Goal: Task Accomplishment & Management: Manage account settings

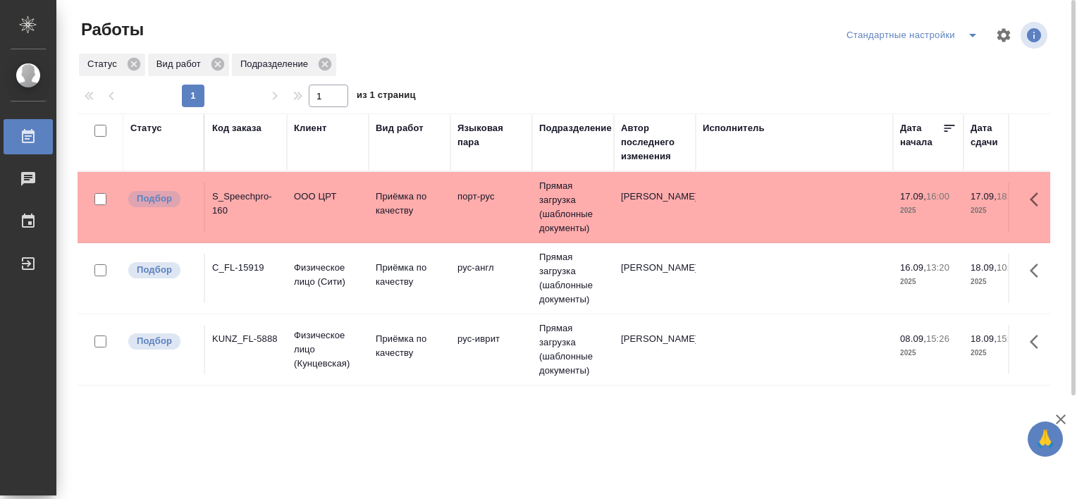
click at [252, 258] on td "C_FL-15919" at bounding box center [246, 278] width 82 height 49
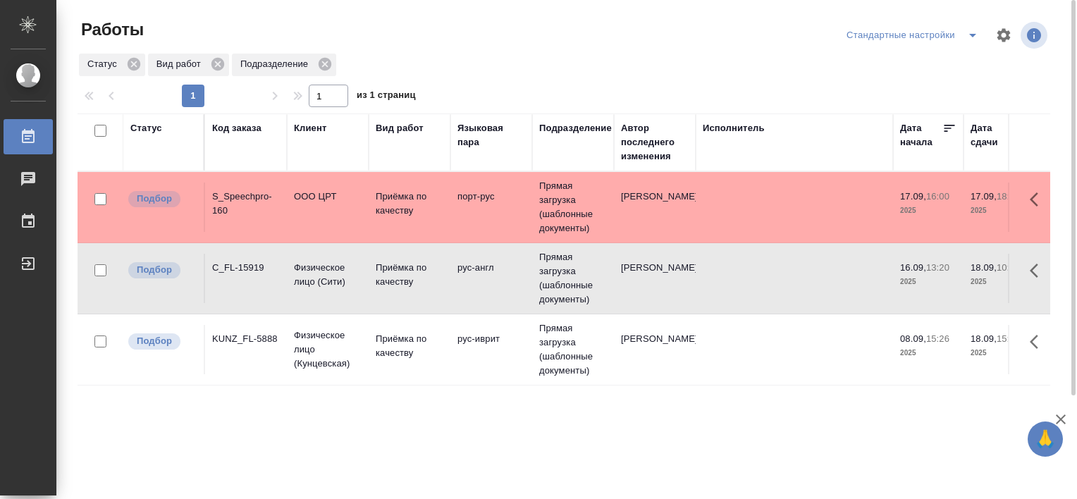
click at [249, 256] on td "C_FL-15919" at bounding box center [246, 278] width 82 height 49
click at [231, 261] on div "C_FL-15919" at bounding box center [246, 268] width 68 height 14
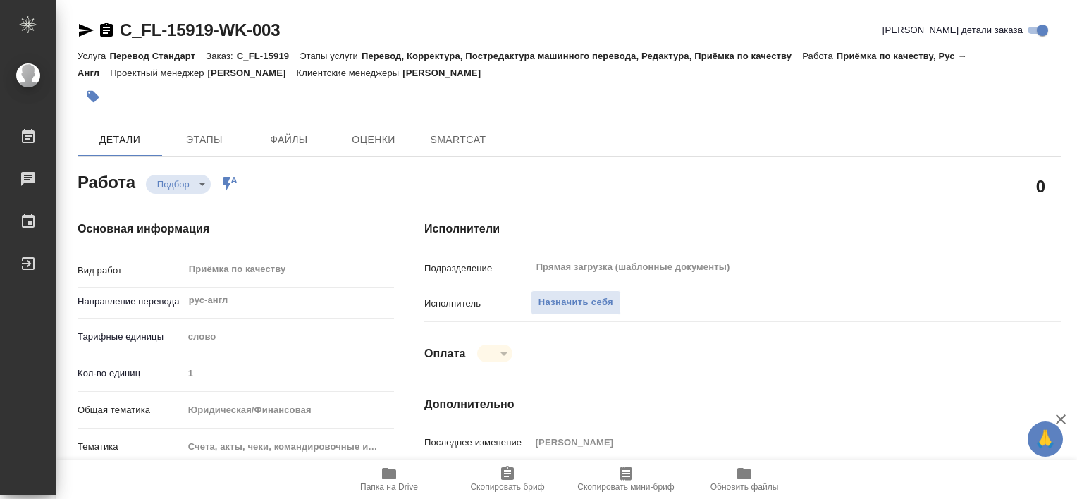
type textarea "x"
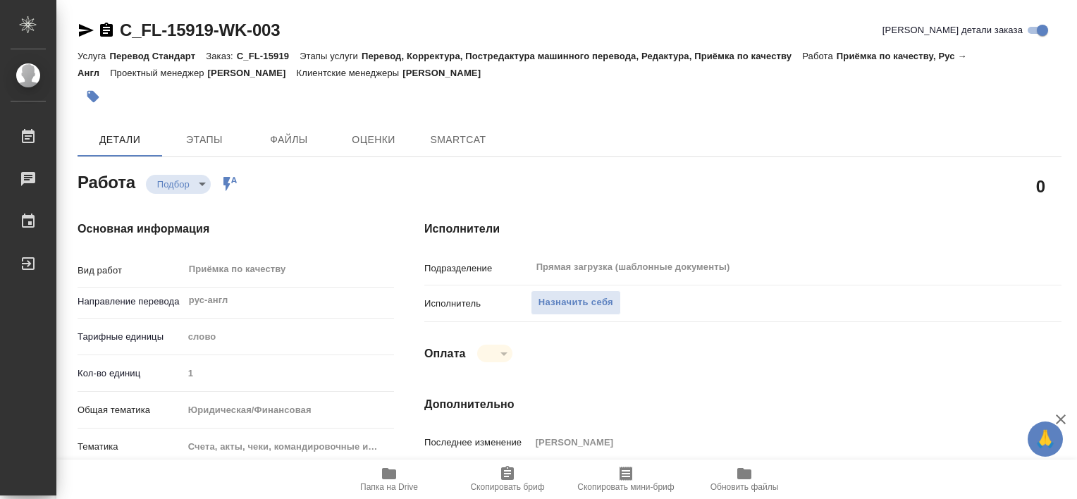
type textarea "x"
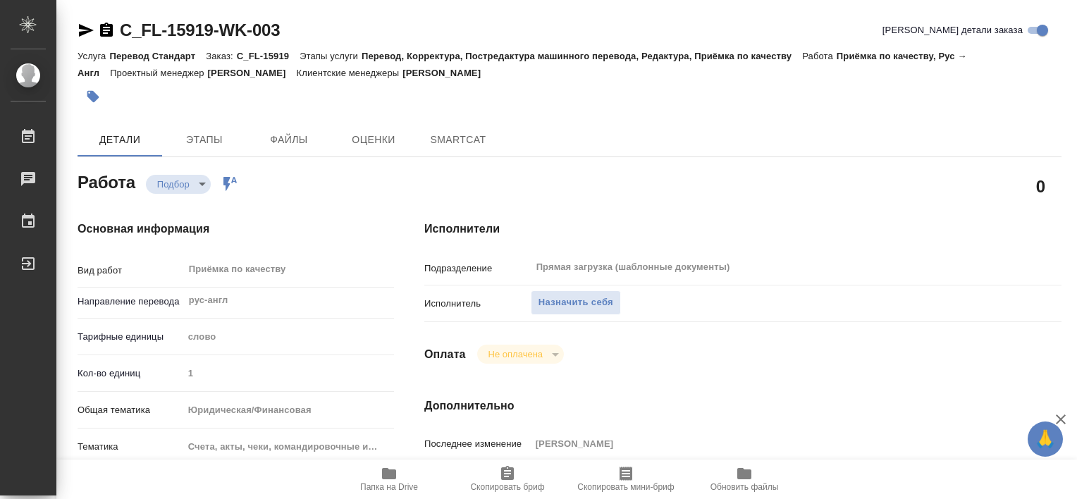
type textarea "x"
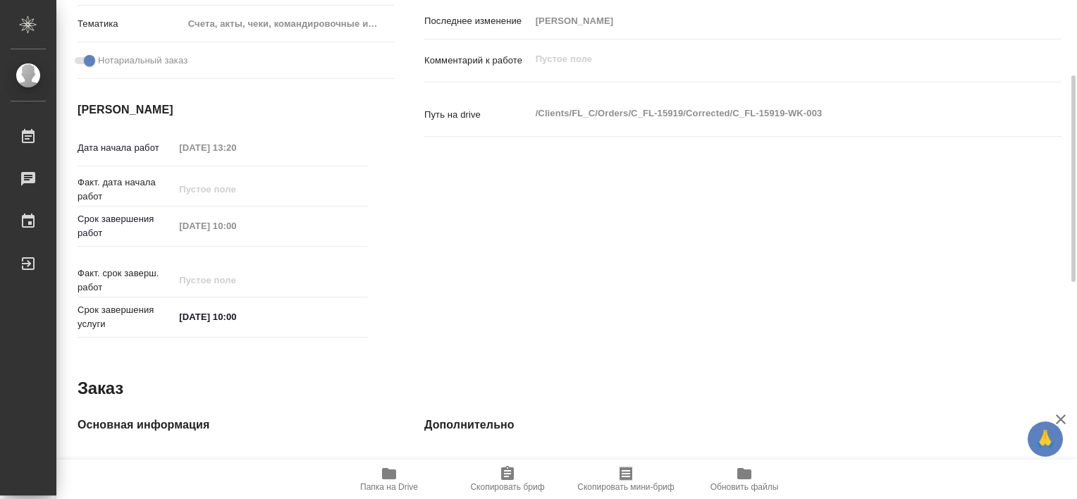
type textarea "x"
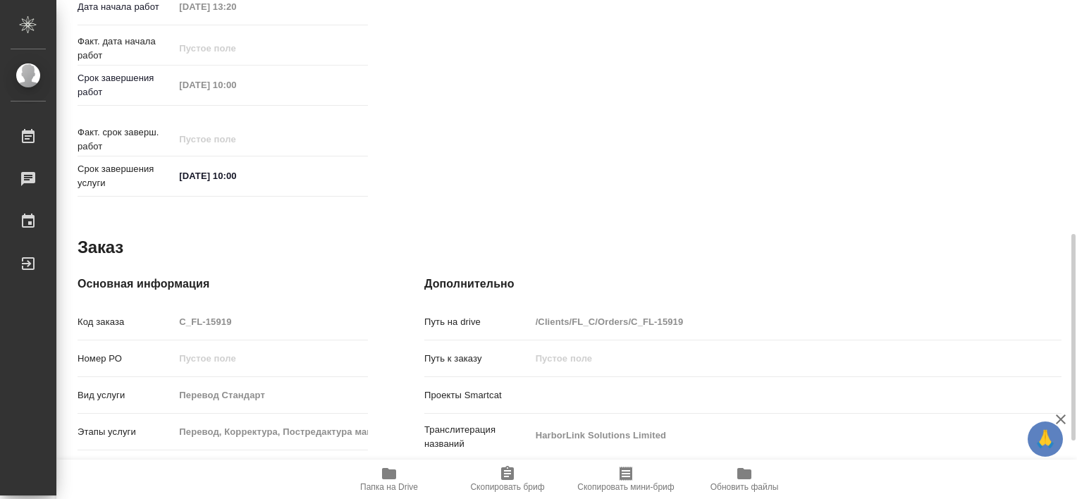
scroll to position [703, 0]
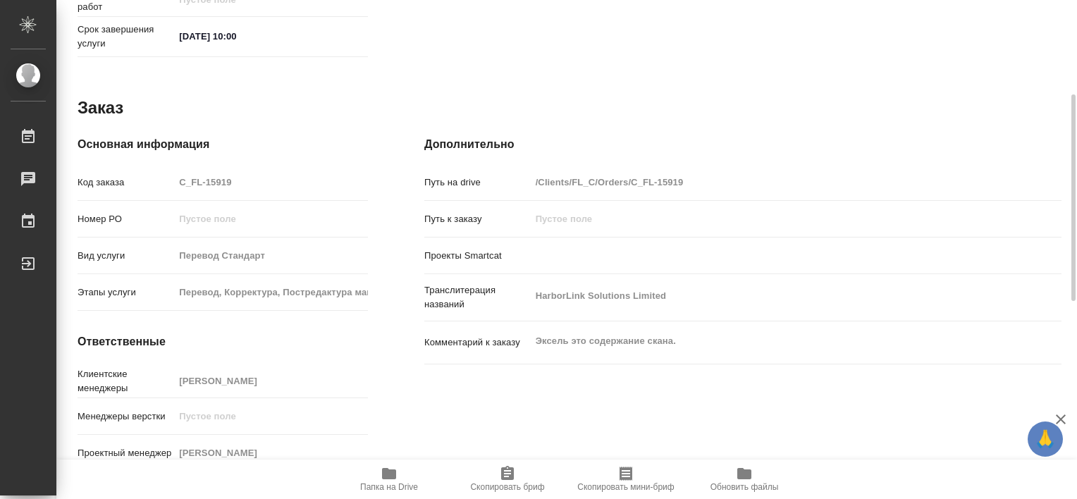
type textarea "x"
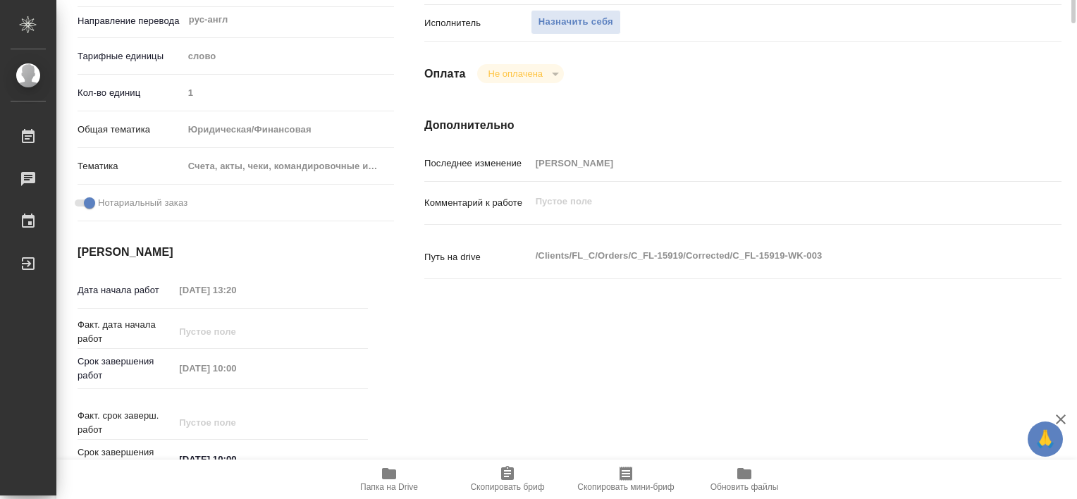
scroll to position [0, 0]
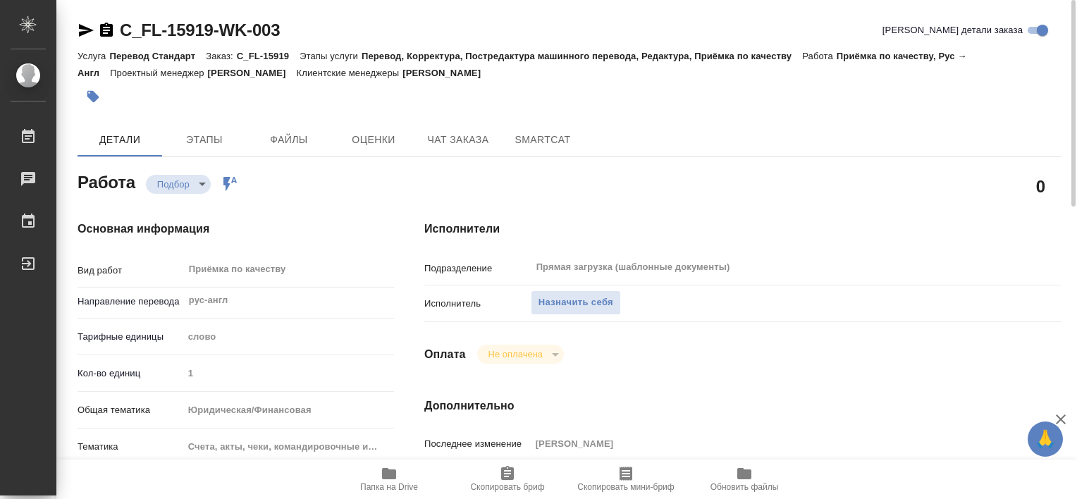
click at [200, 183] on body "🙏 .cls-1 fill:#fff; AWATERA Tretyakova Valeriya Работы 0 Чаты График Выйти C_FL…" at bounding box center [538, 249] width 1077 height 499
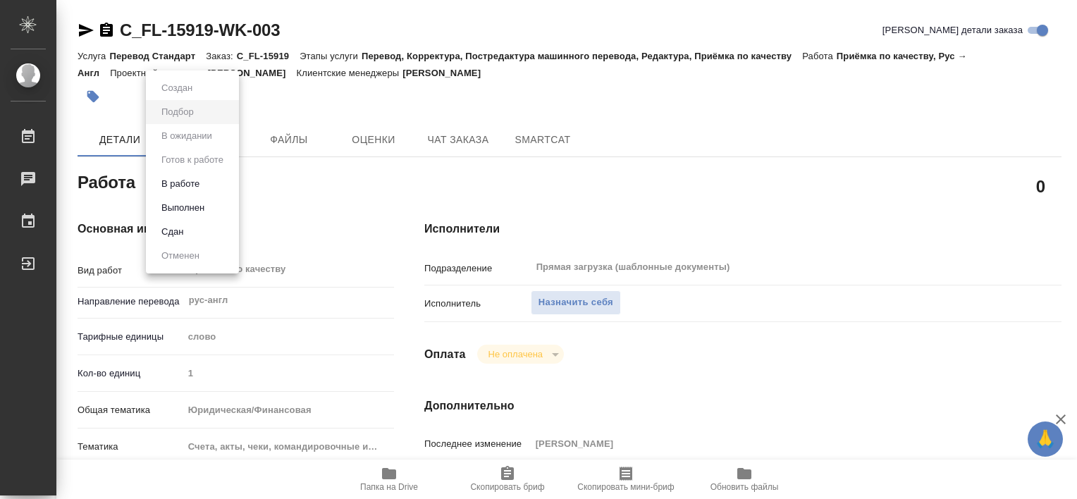
click at [321, 204] on div at bounding box center [538, 249] width 1077 height 499
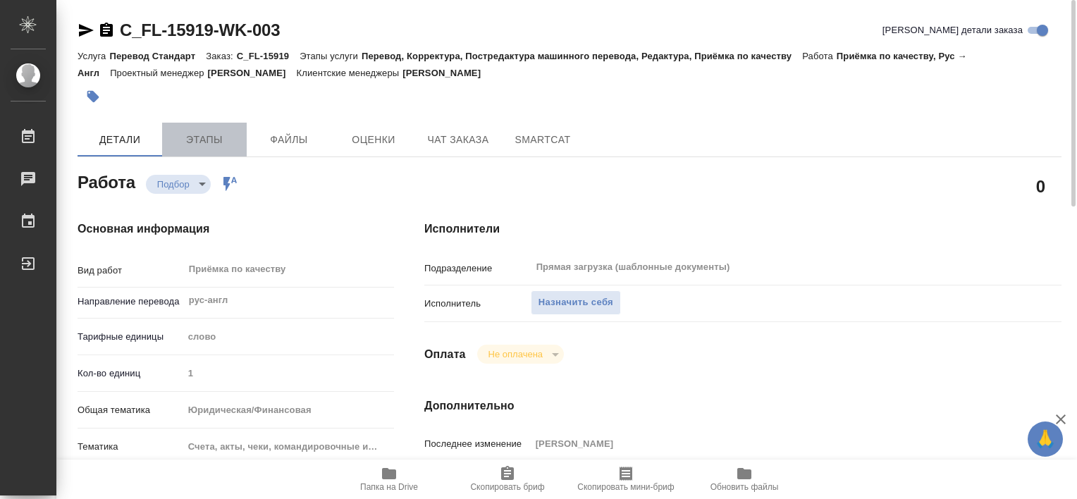
click at [204, 137] on span "Этапы" at bounding box center [205, 140] width 68 height 18
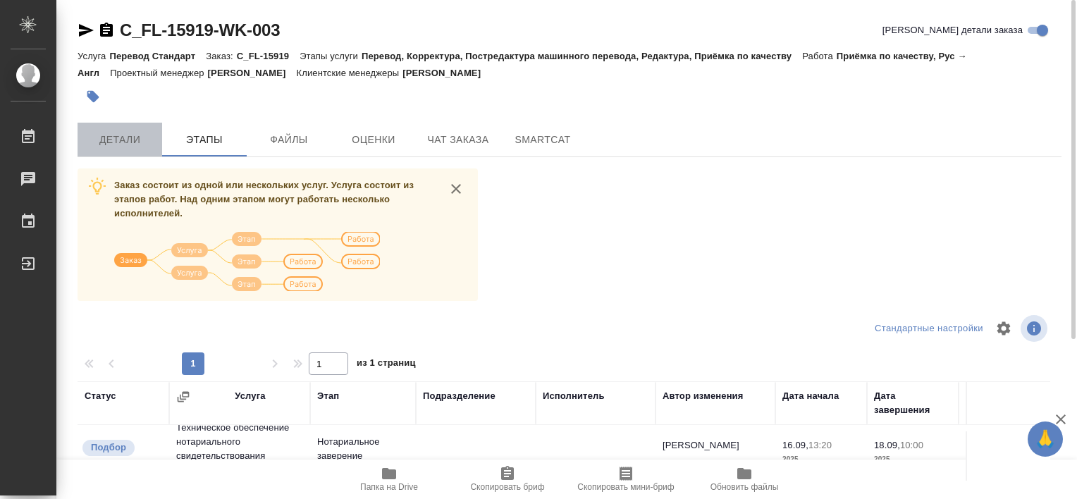
click at [121, 139] on span "Детали" at bounding box center [120, 140] width 68 height 18
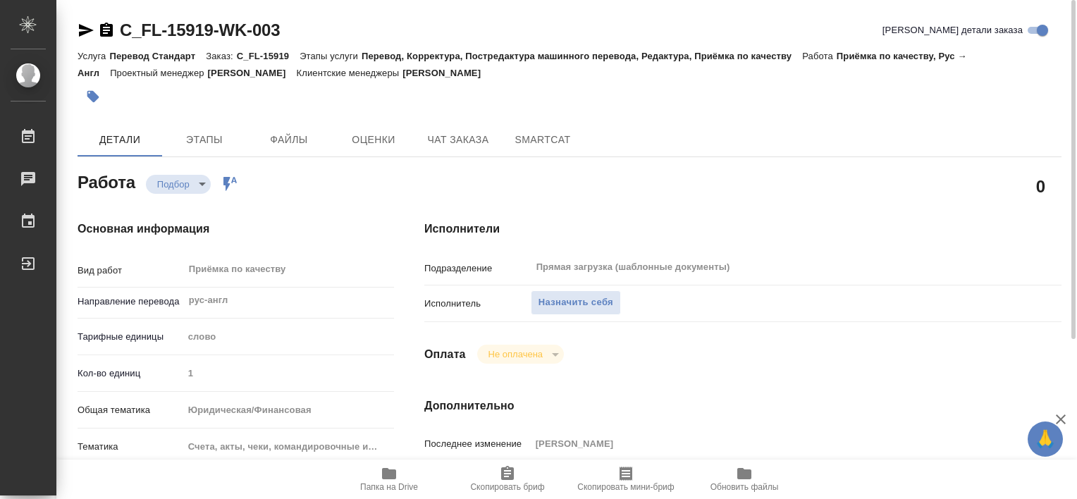
type textarea "x"
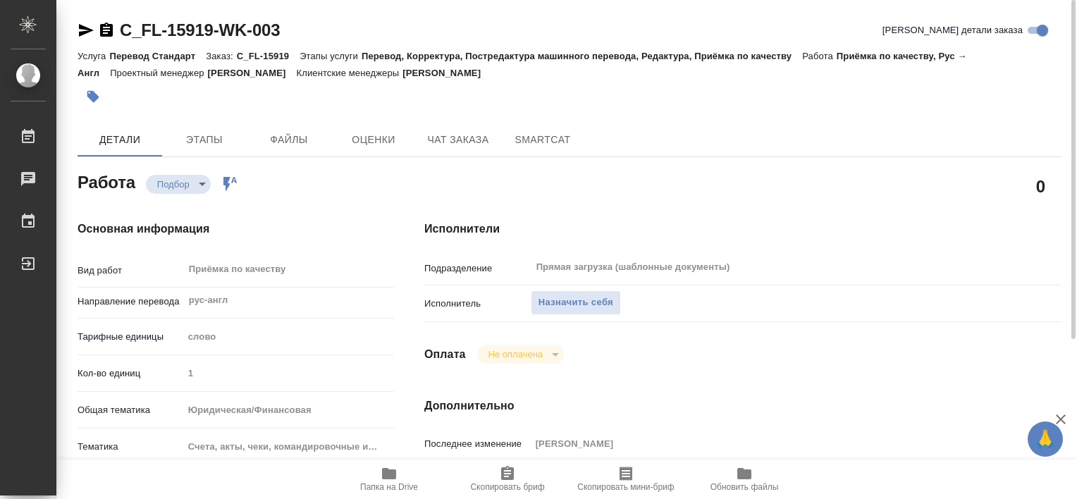
type textarea "x"
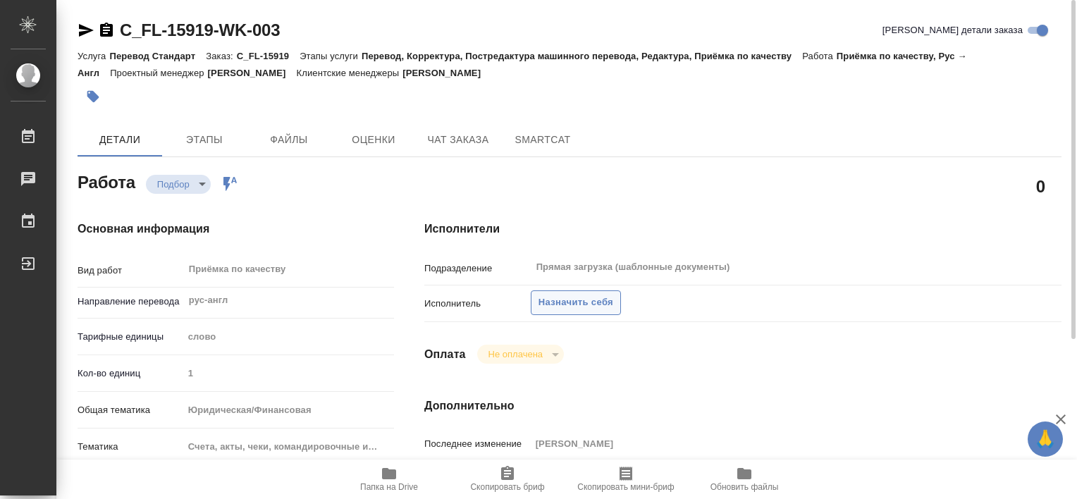
type textarea "x"
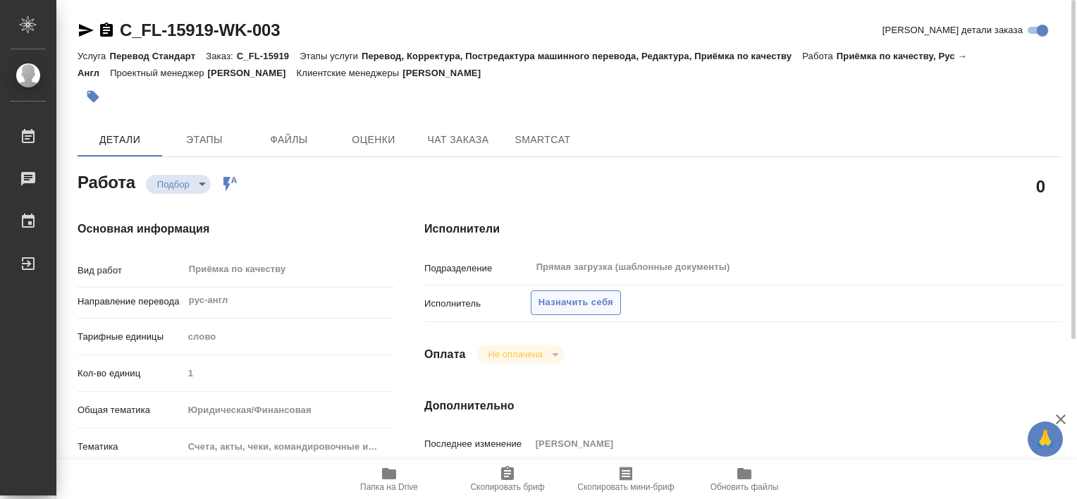
click at [571, 304] on span "Назначить себя" at bounding box center [575, 303] width 75 height 16
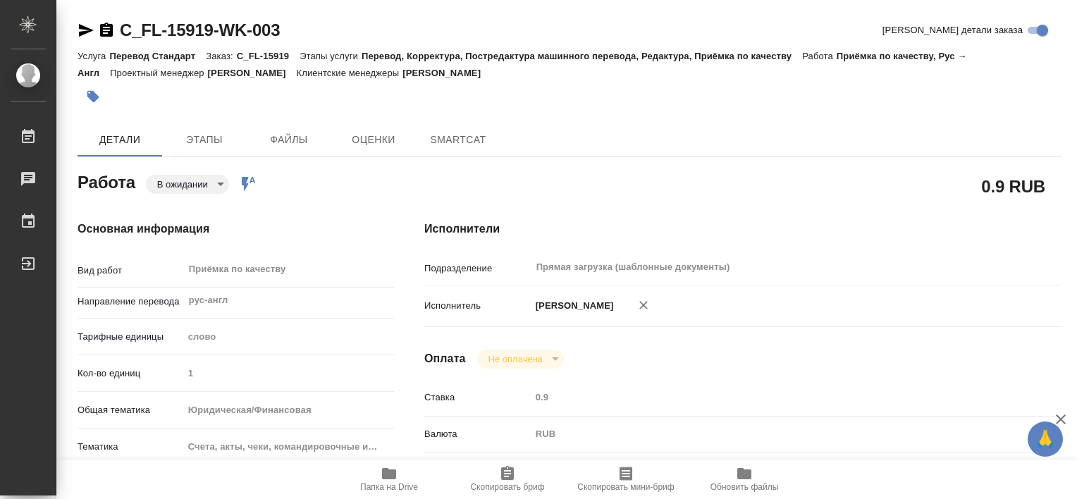
type textarea "x"
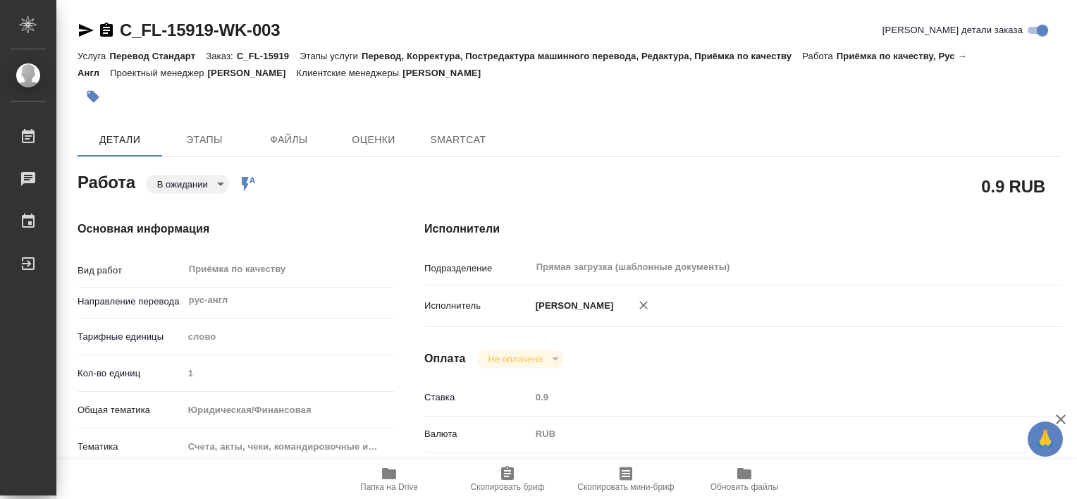
type textarea "x"
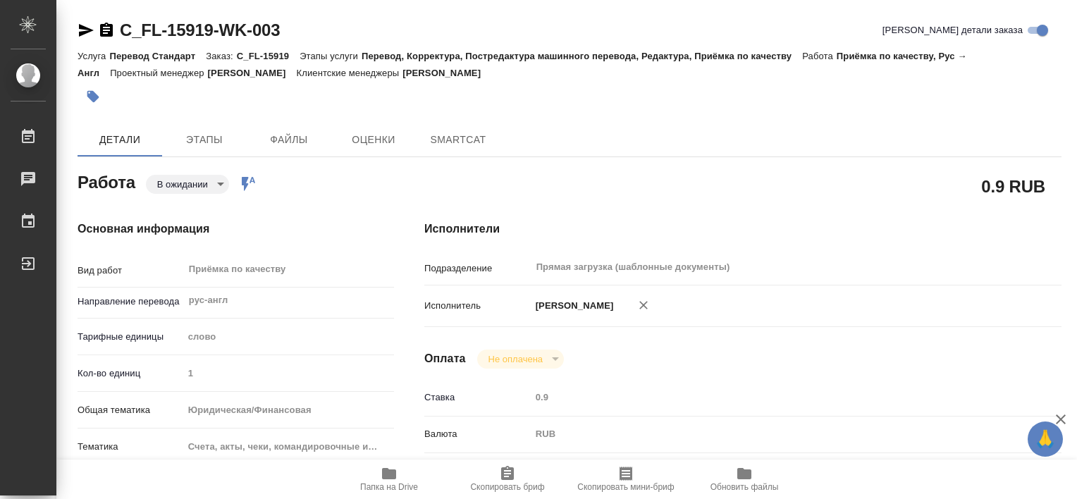
type textarea "x"
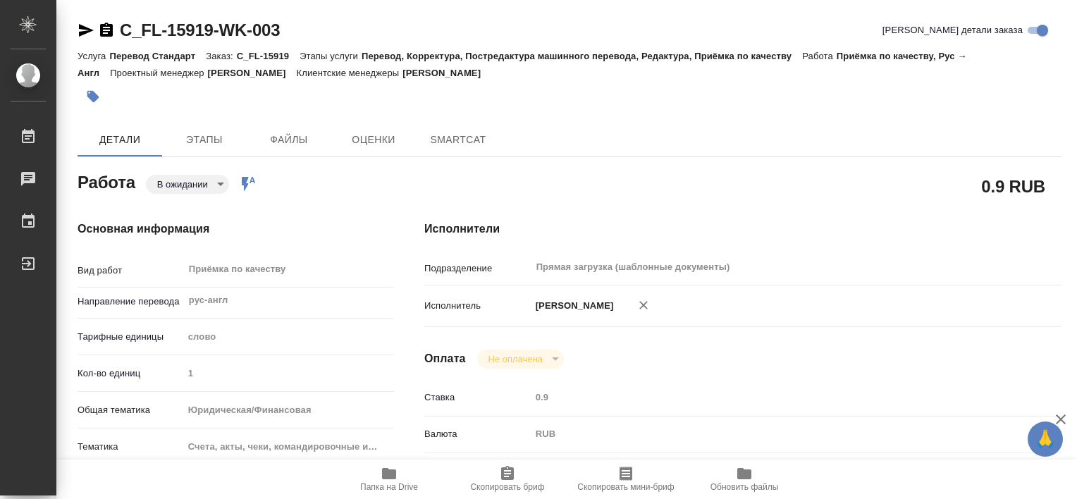
type textarea "x"
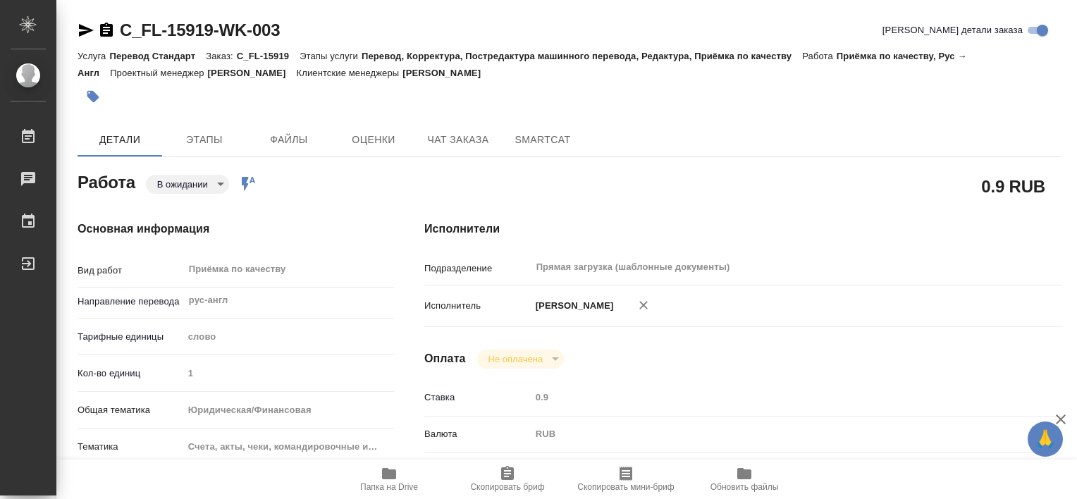
type textarea "x"
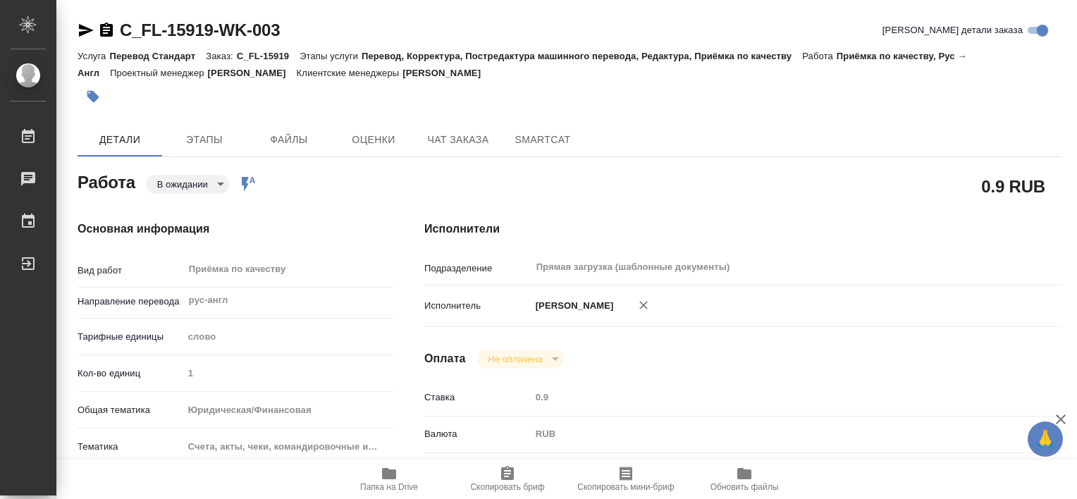
type textarea "x"
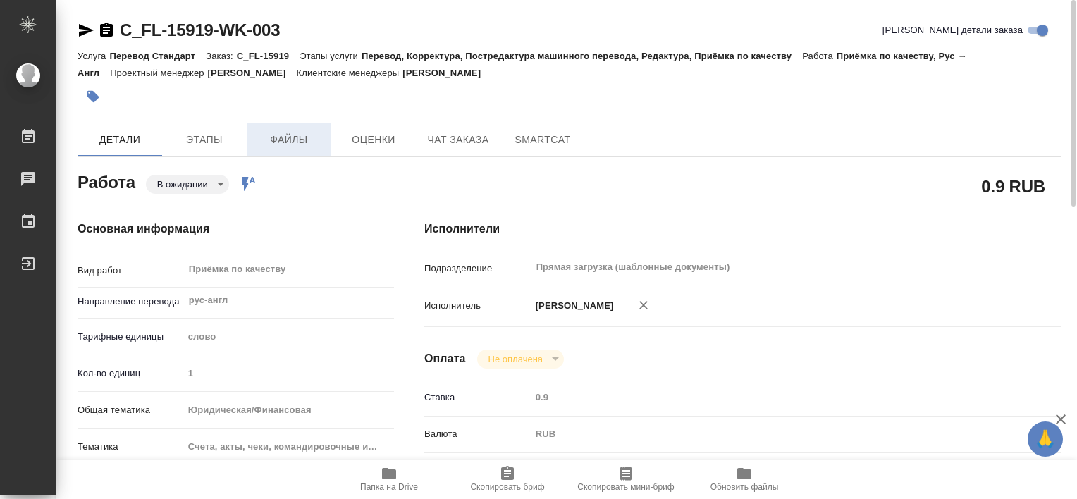
click at [300, 131] on span "Файлы" at bounding box center [289, 140] width 68 height 18
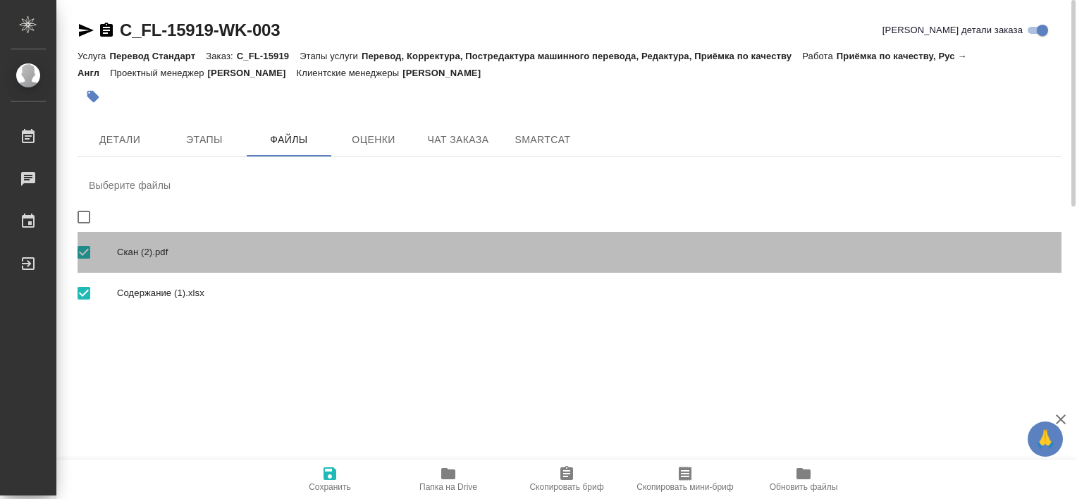
drag, startPoint x: 178, startPoint y: 254, endPoint x: 172, endPoint y: 249, distance: 7.5
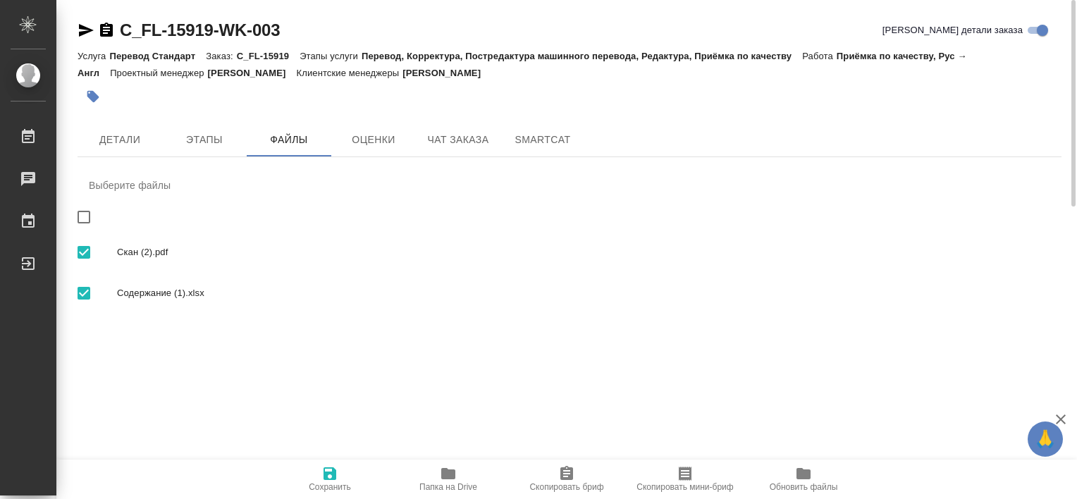
drag, startPoint x: 172, startPoint y: 249, endPoint x: 103, endPoint y: 248, distance: 69.1
click at [443, 471] on icon "button" at bounding box center [448, 473] width 14 height 11
click at [146, 135] on span "Детали" at bounding box center [120, 140] width 68 height 18
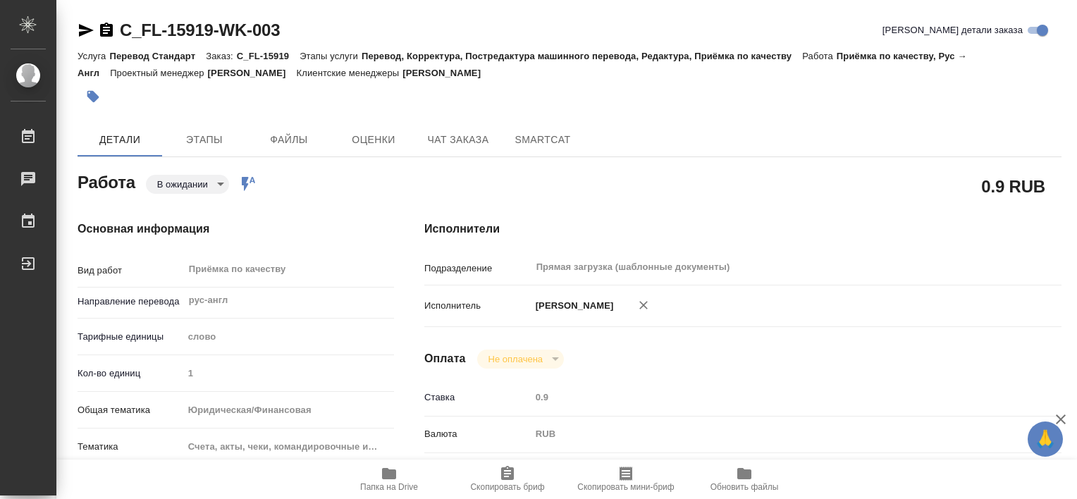
type textarea "x"
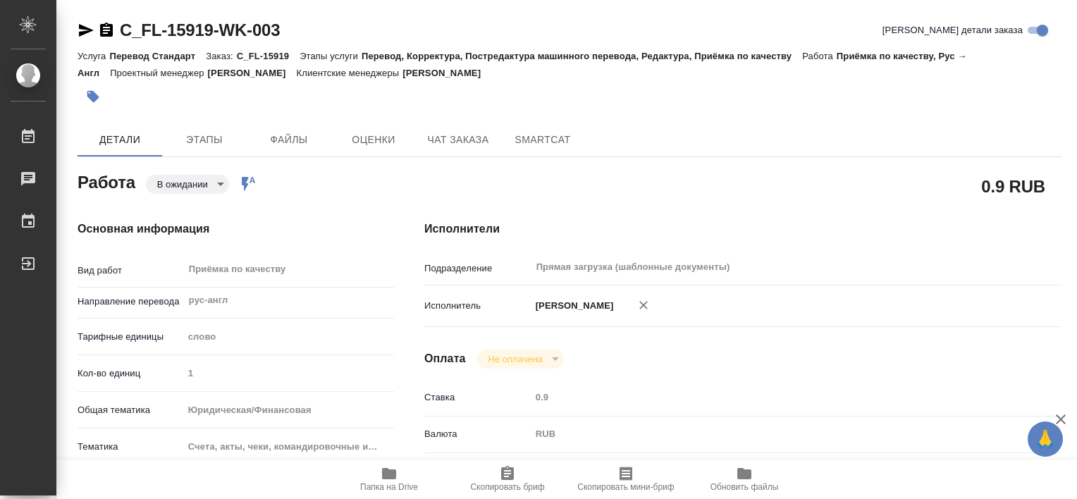
type textarea "x"
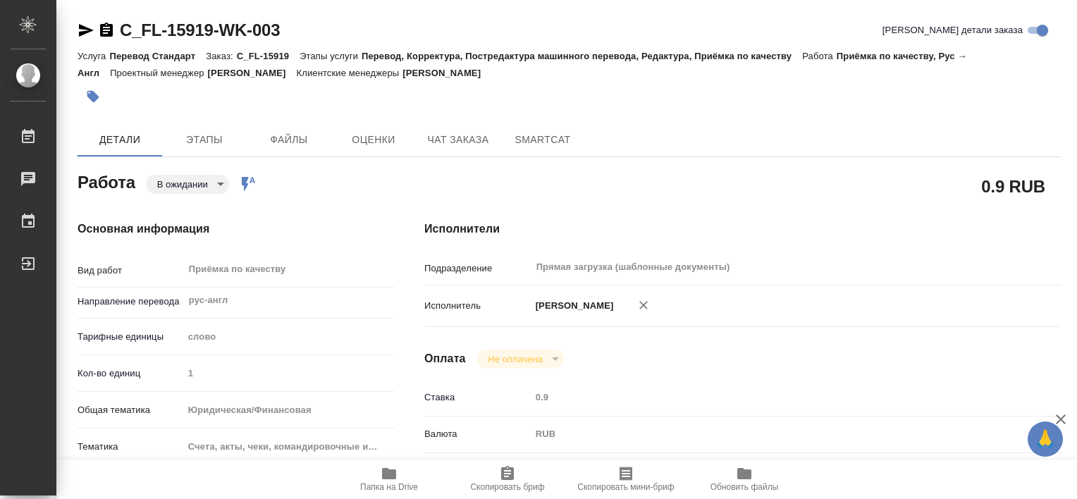
type textarea "x"
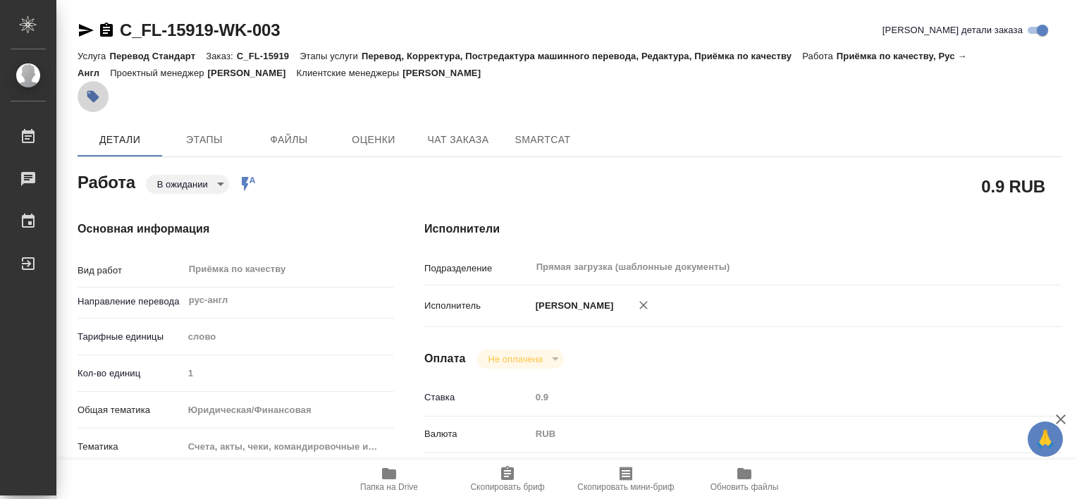
click at [99, 94] on icon "button" at bounding box center [93, 97] width 14 height 14
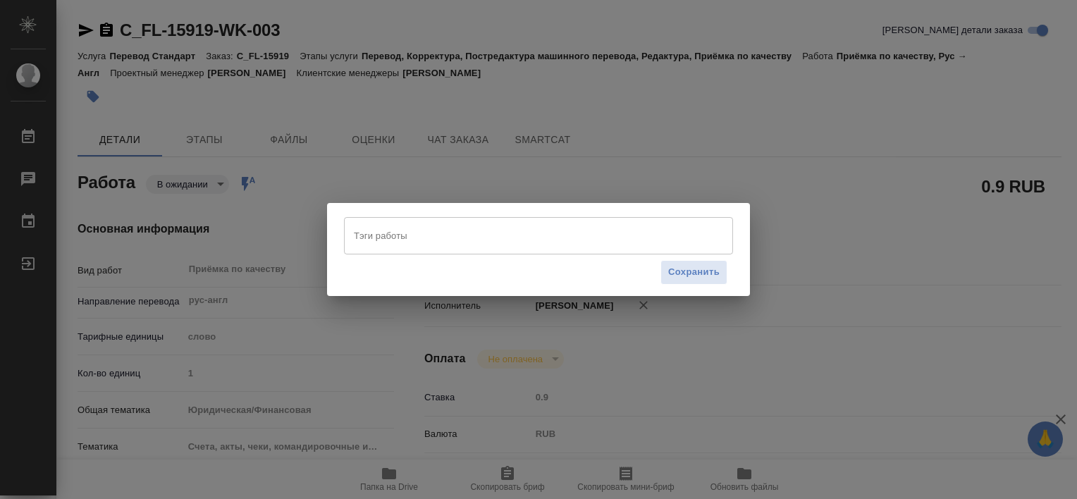
drag, startPoint x: 826, startPoint y: 240, endPoint x: 815, endPoint y: 233, distance: 12.9
click at [823, 238] on div "Тэги работы Тэги работы Сохранить" at bounding box center [538, 249] width 1077 height 499
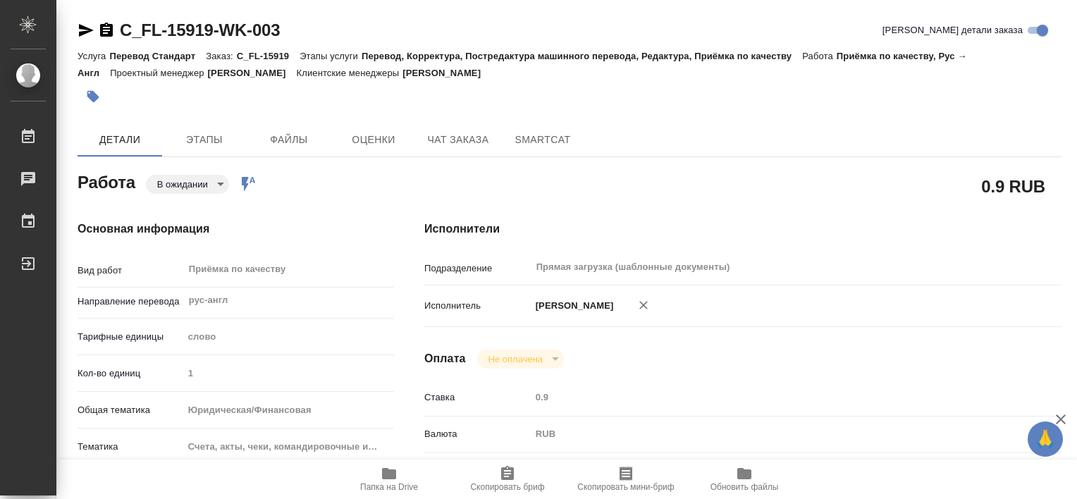
type textarea "x"
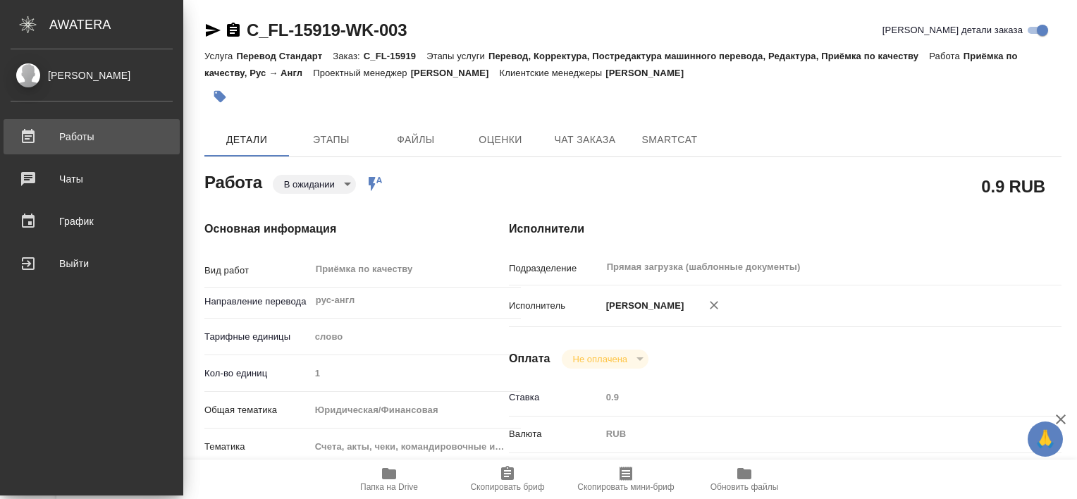
type textarea "x"
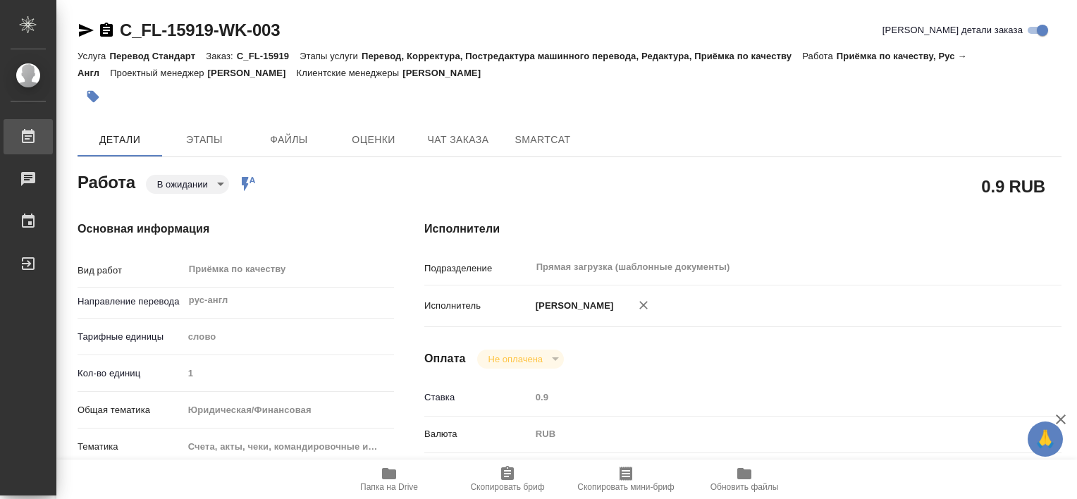
type textarea "x"
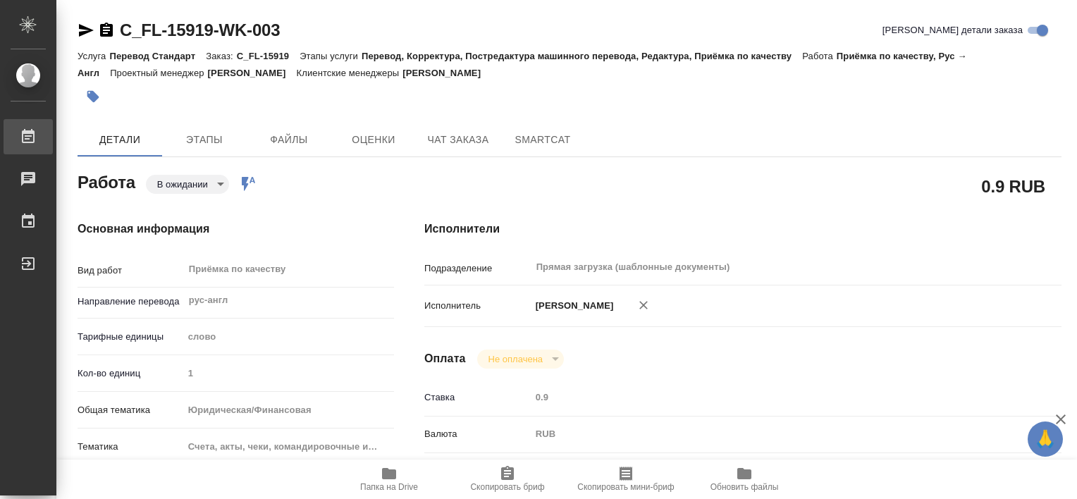
type textarea "x"
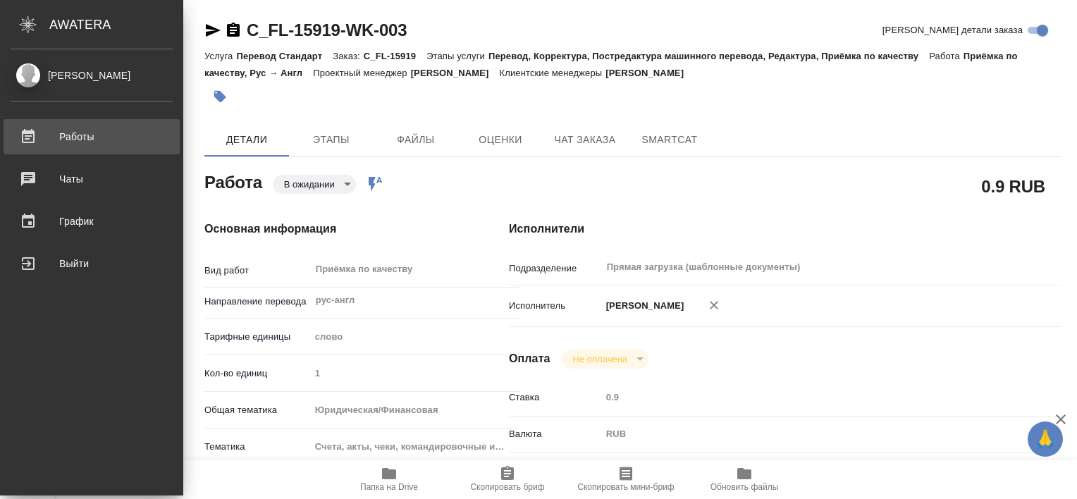
click at [11, 130] on div "Работы" at bounding box center [92, 136] width 162 height 21
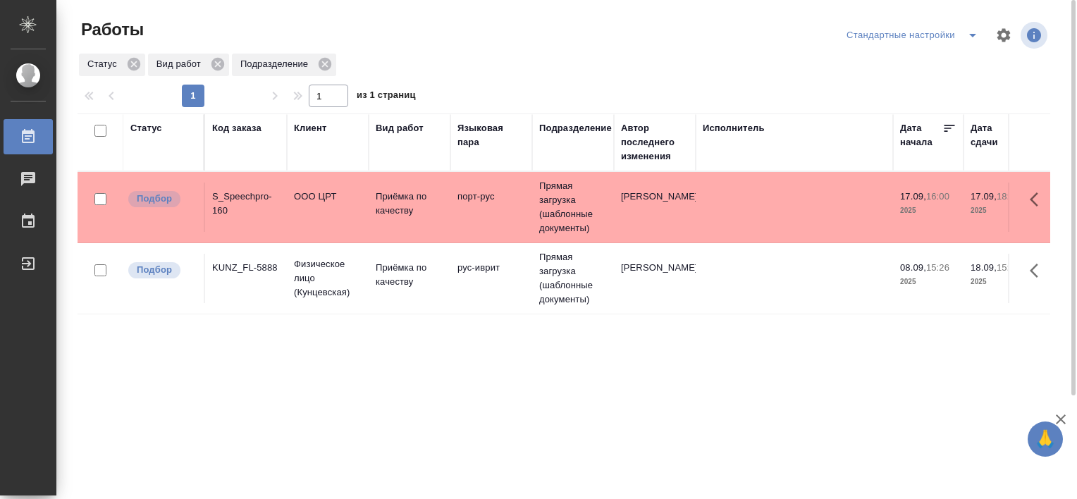
click at [973, 39] on icon "split button" at bounding box center [972, 35] width 17 height 17
click at [902, 65] on li "В работе" at bounding box center [915, 63] width 144 height 23
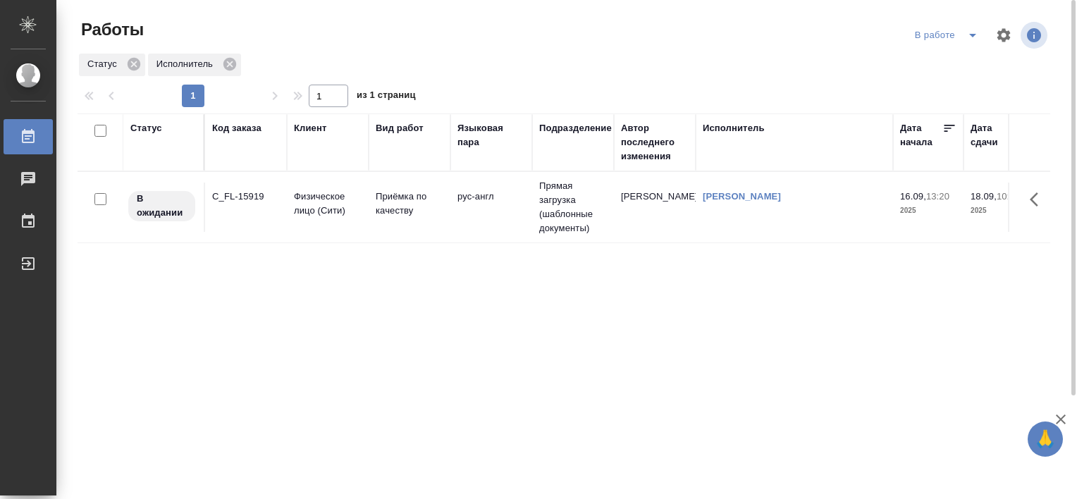
click at [256, 226] on td "C_FL-15919" at bounding box center [246, 207] width 82 height 49
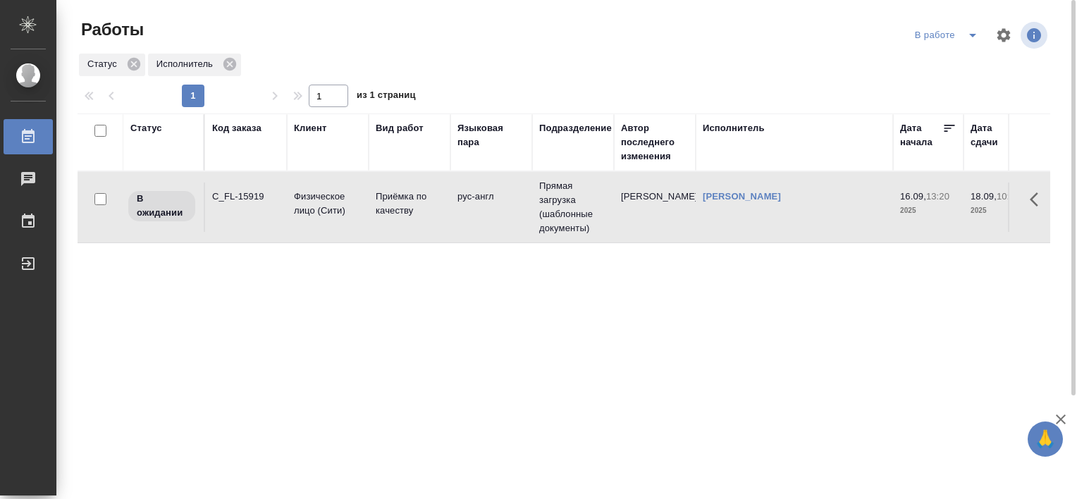
click at [256, 226] on td "C_FL-15919" at bounding box center [246, 207] width 82 height 49
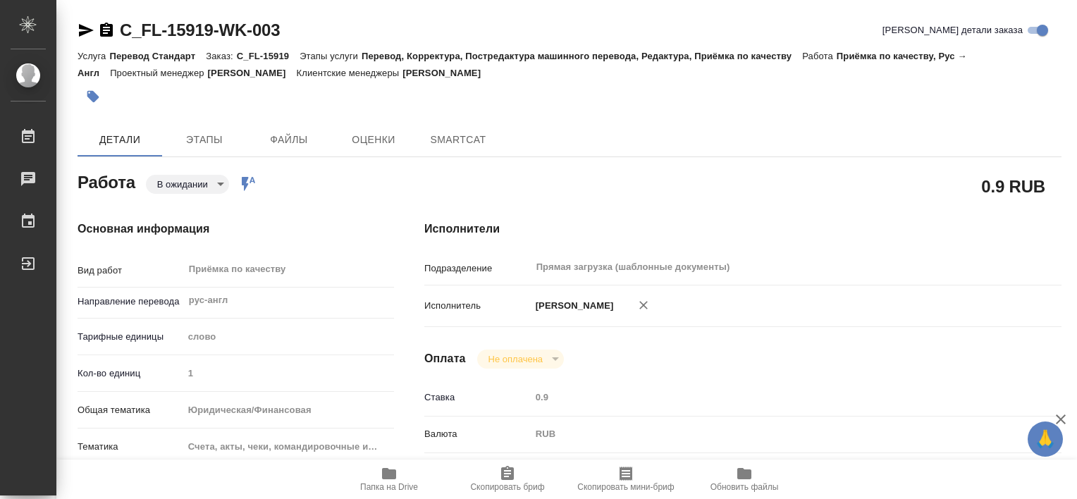
type textarea "x"
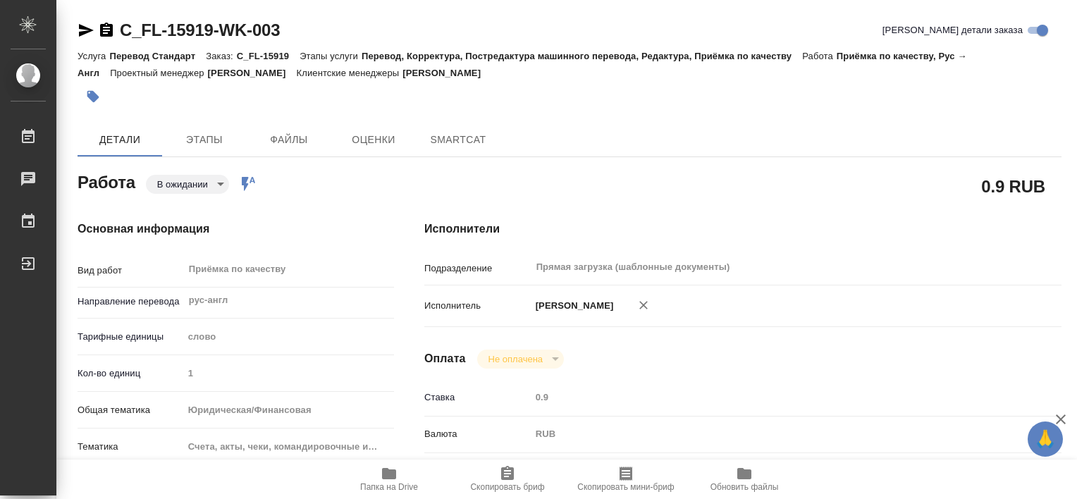
type textarea "x"
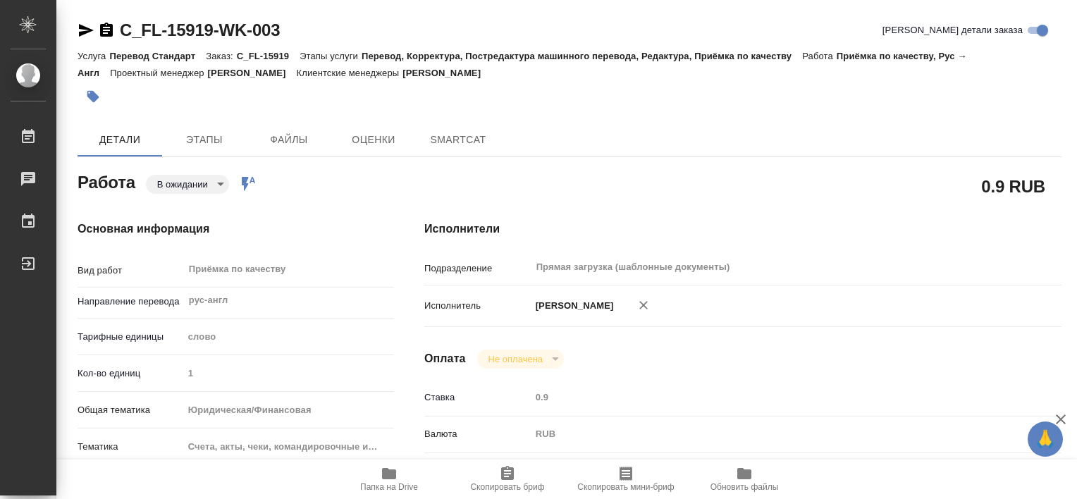
type textarea "x"
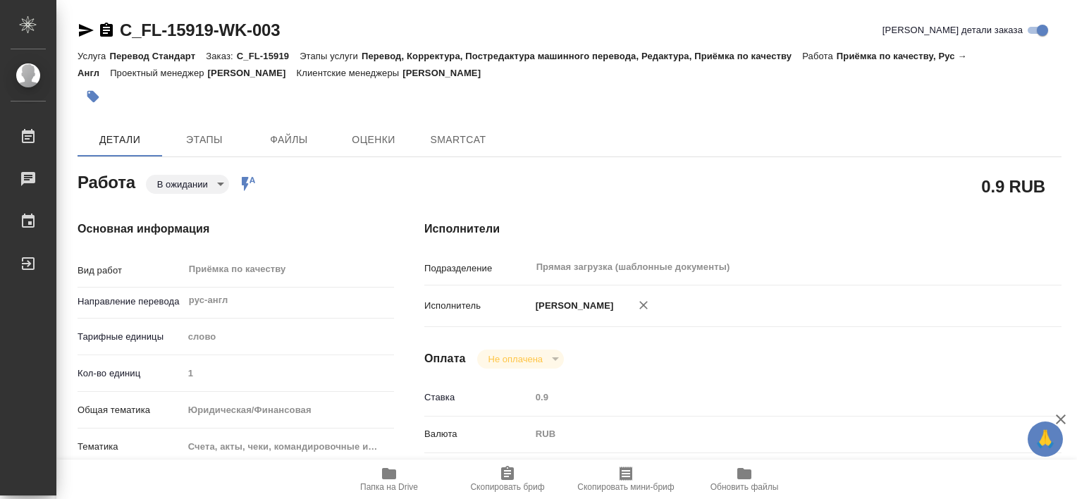
type textarea "x"
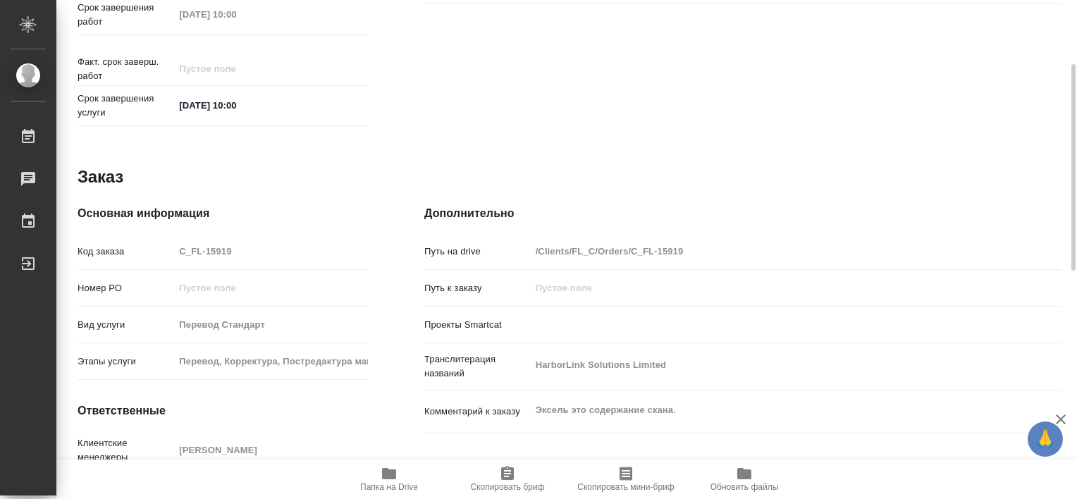
type textarea "x"
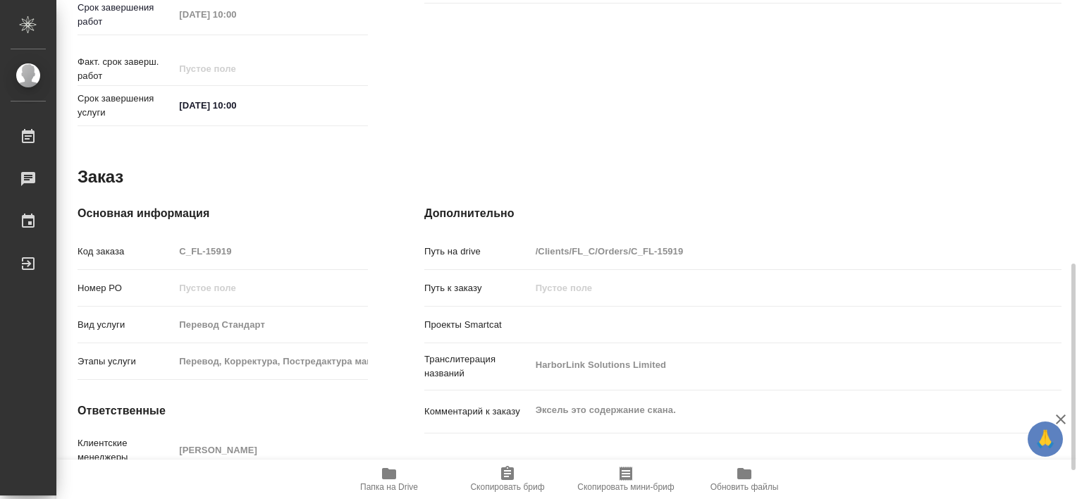
scroll to position [703, 0]
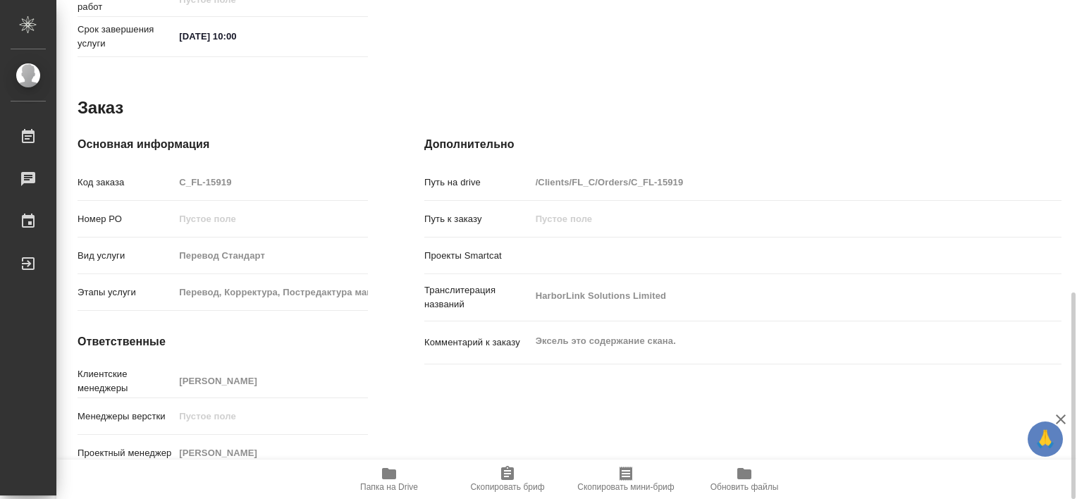
type textarea "x"
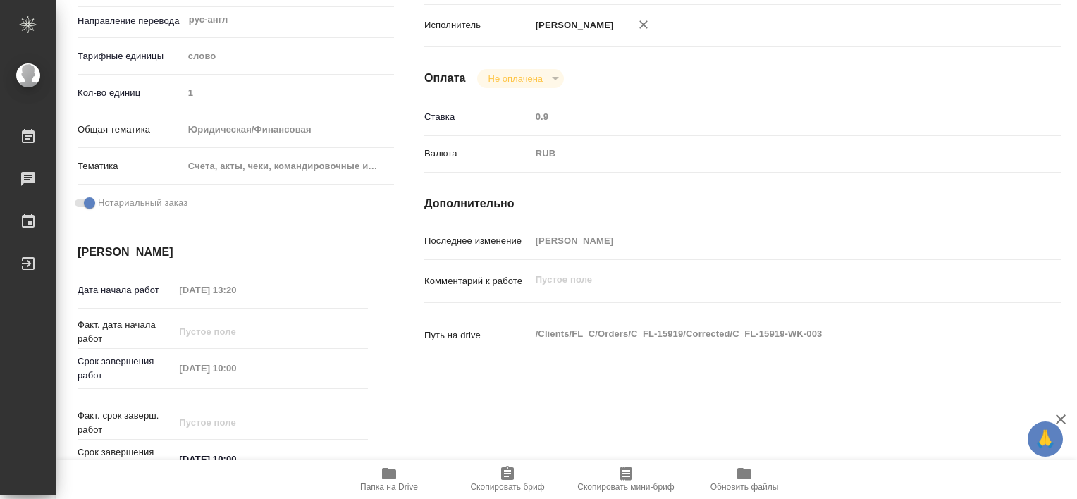
scroll to position [0, 0]
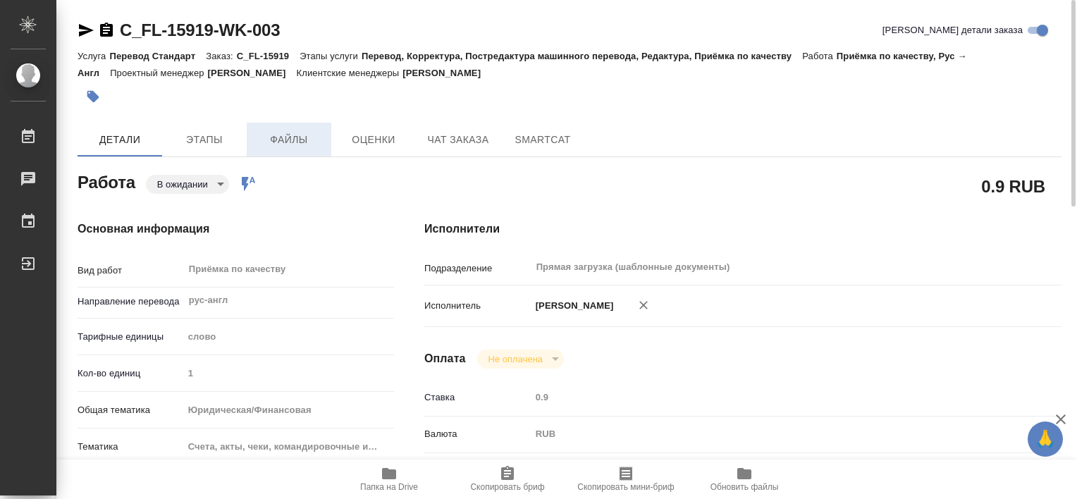
click at [302, 135] on span "Файлы" at bounding box center [289, 140] width 68 height 18
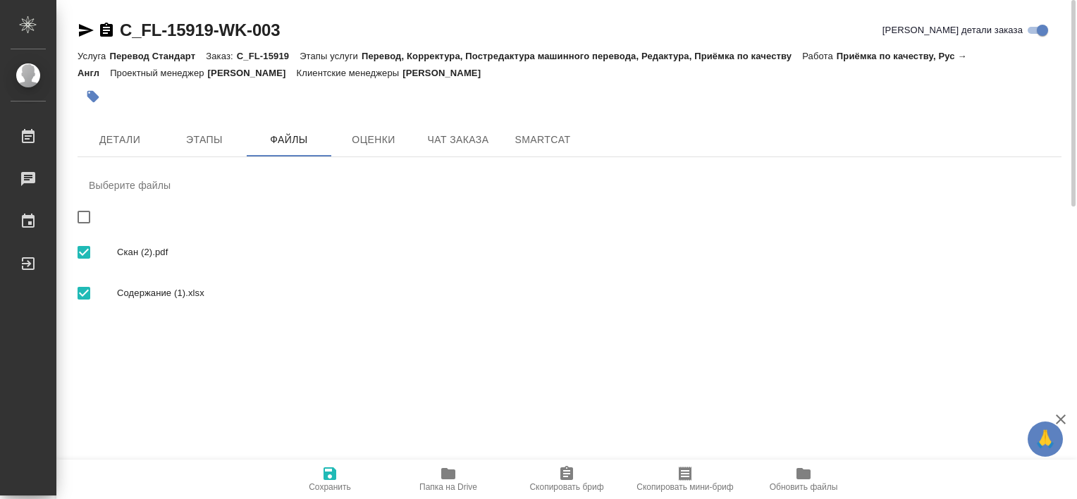
drag, startPoint x: 171, startPoint y: 288, endPoint x: 152, endPoint y: 296, distance: 20.2
click at [152, 296] on span "Содержание (1).xlsx" at bounding box center [583, 293] width 933 height 14
click at [149, 295] on span "Содержание (1).xlsx" at bounding box center [583, 293] width 933 height 14
click at [145, 292] on span "Содержание (1).xlsx" at bounding box center [583, 293] width 933 height 14
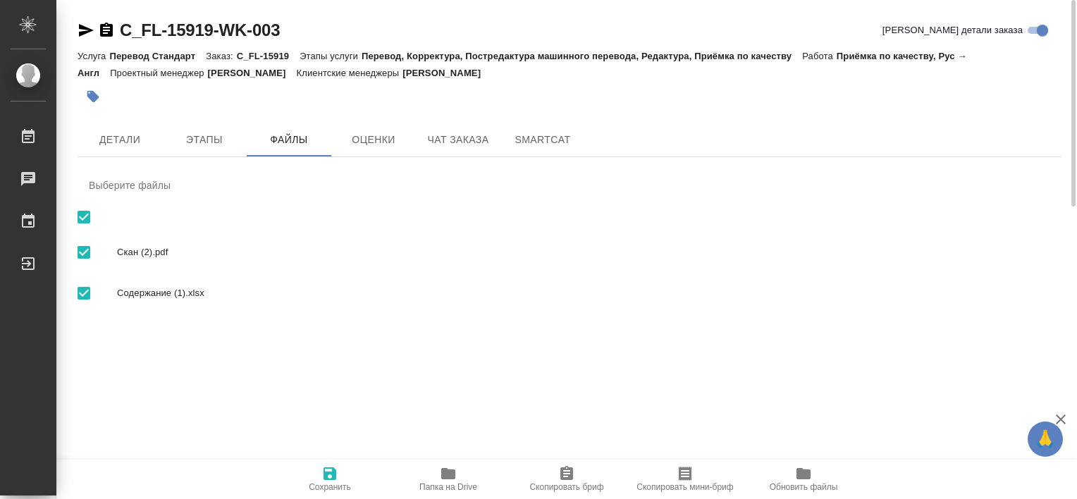
checkbox input "false"
click at [145, 292] on span "Содержание (1).xlsx" at bounding box center [583, 293] width 933 height 14
checkbox input "true"
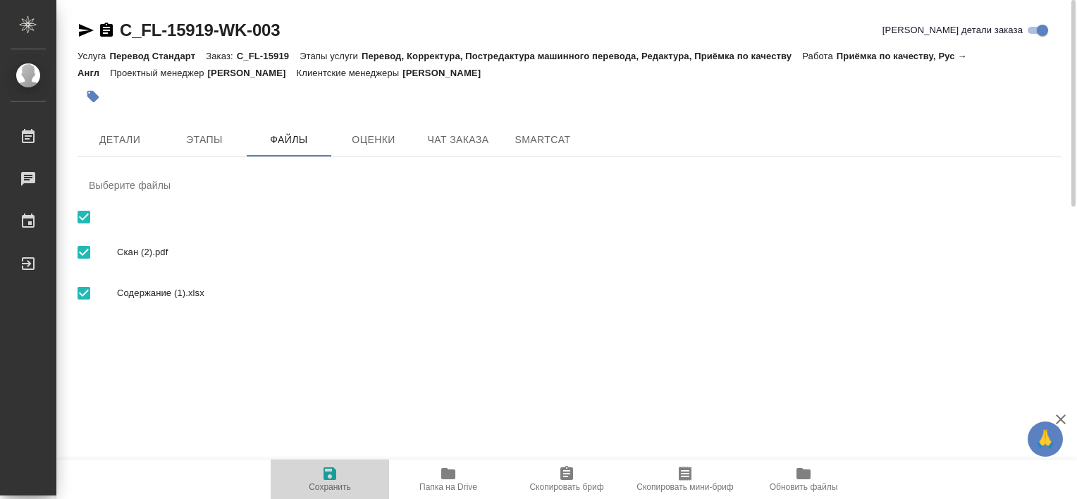
click at [321, 476] on icon "button" at bounding box center [329, 473] width 17 height 17
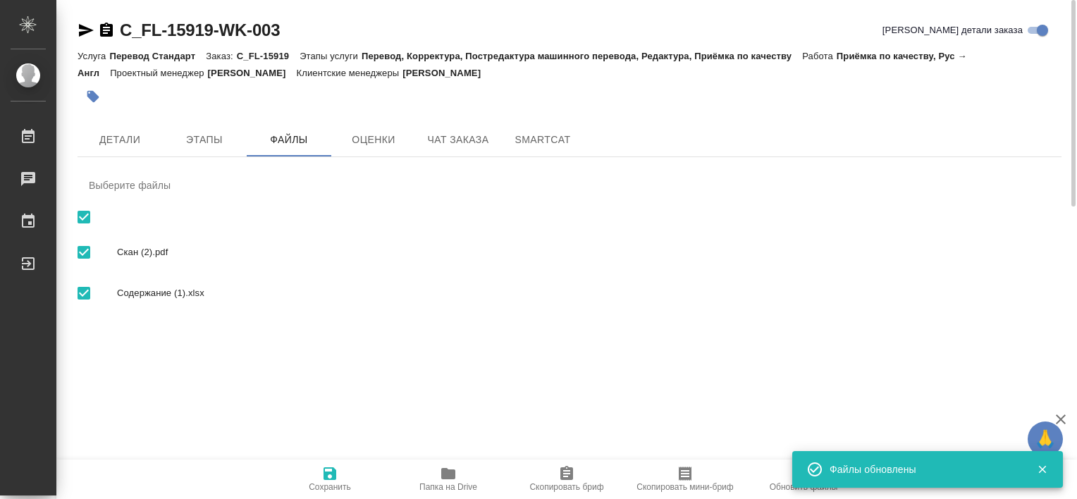
click at [901, 464] on div "Файлы обновлены" at bounding box center [923, 469] width 186 height 14
drag, startPoint x: 854, startPoint y: 476, endPoint x: 703, endPoint y: 432, distance: 157.7
click at [854, 476] on div "Файлы обновлены" at bounding box center [923, 469] width 186 height 14
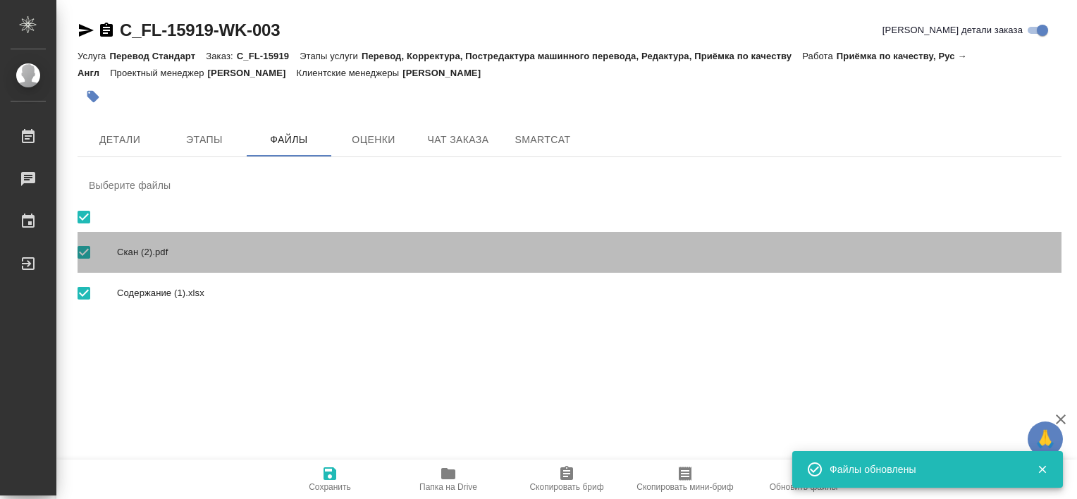
click at [166, 257] on span "Скан (2).pdf" at bounding box center [583, 252] width 933 height 14
checkbox input "false"
click at [166, 257] on span "Скан (2).pdf" at bounding box center [583, 252] width 933 height 14
checkbox input "true"
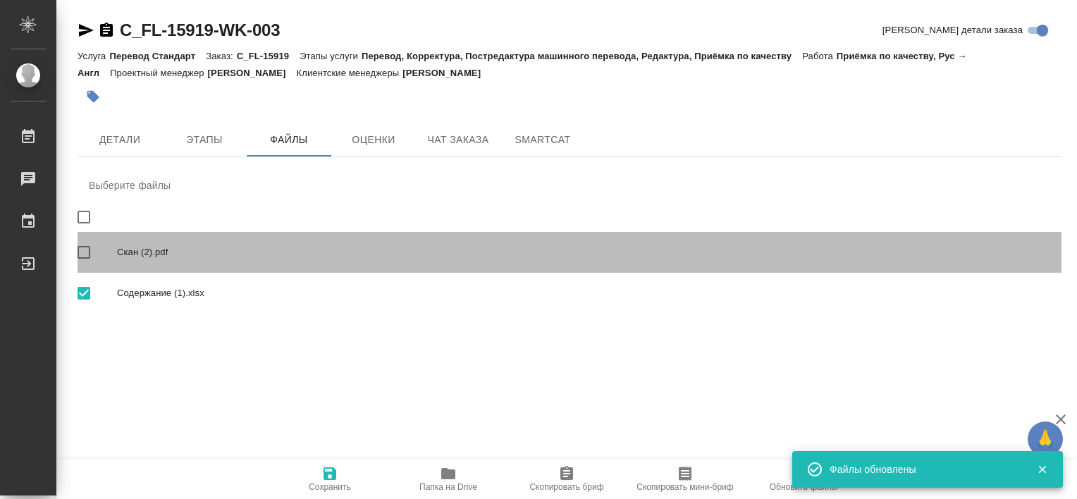
checkbox input "true"
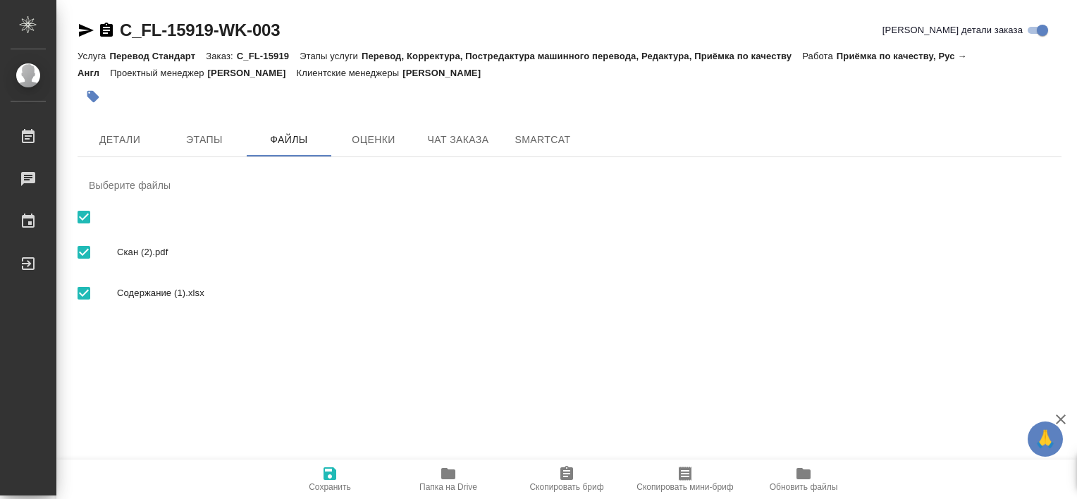
click at [160, 301] on div "Содержание (1).xlsx" at bounding box center [570, 293] width 984 height 41
checkbox input "false"
click at [160, 301] on div "Содержание (1).xlsx" at bounding box center [570, 293] width 984 height 41
checkbox input "true"
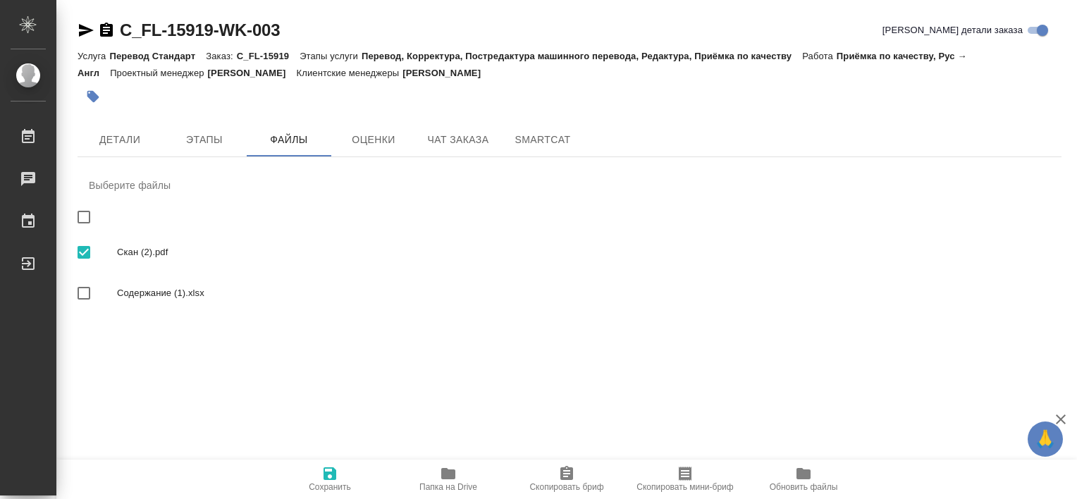
checkbox input "true"
click at [465, 469] on span "Папка на Drive" at bounding box center [448, 478] width 101 height 27
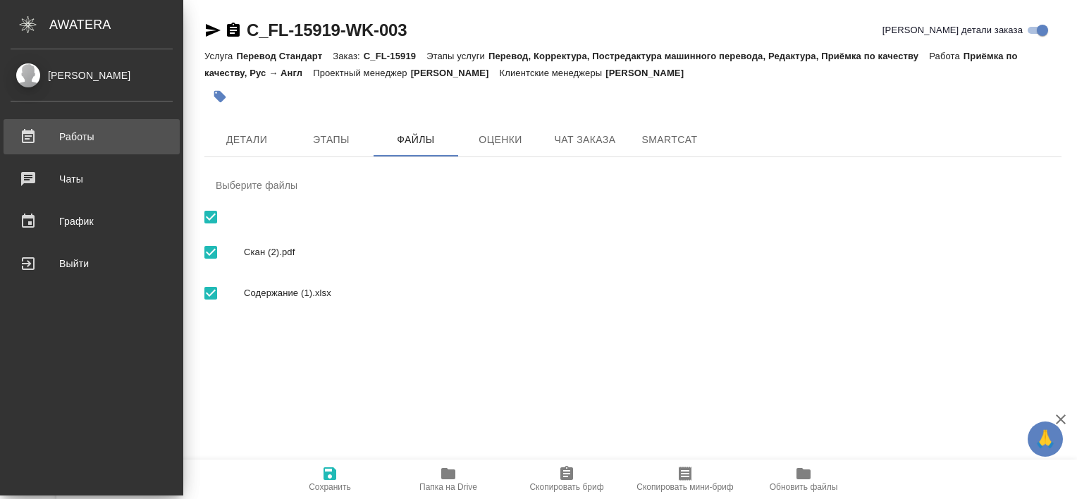
click at [105, 155] on ul "Работы 0 Чаты График Выйти" at bounding box center [91, 196] width 183 height 169
click at [104, 147] on link "Работы" at bounding box center [92, 136] width 176 height 35
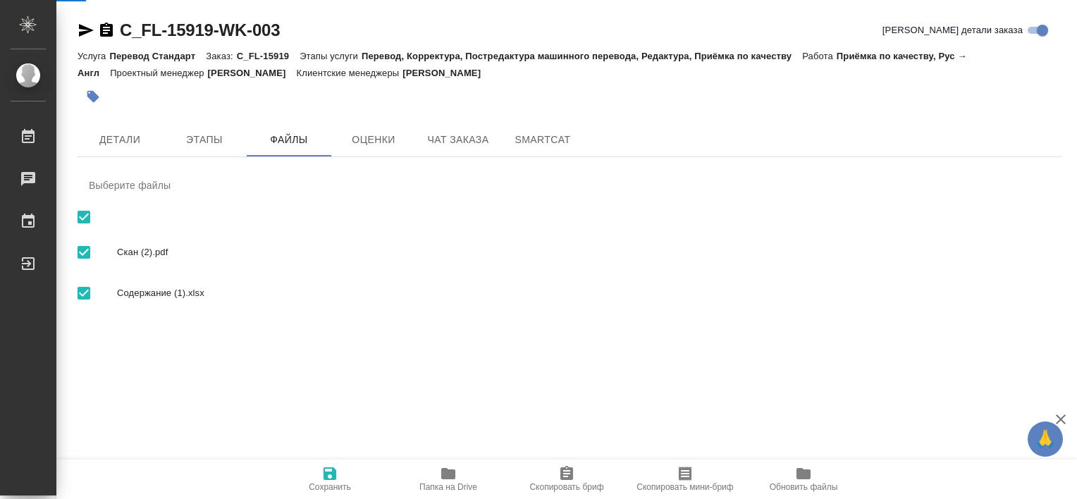
click at [101, 144] on div "C_FL-15919-WK-003 Кратко детали заказа Услуга Перевод Стандарт Заказ: C_FL-1591…" at bounding box center [569, 177] width 999 height 355
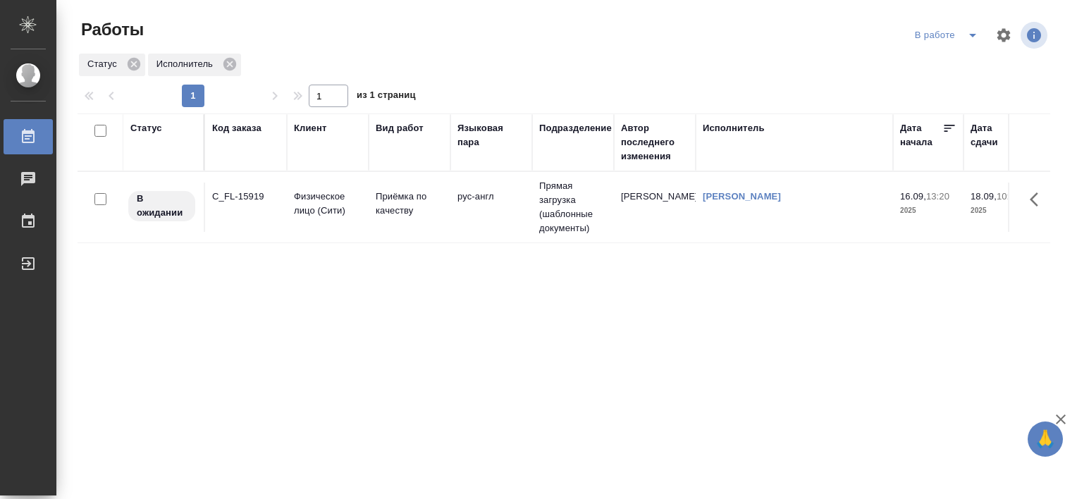
click at [254, 199] on div "C_FL-15919" at bounding box center [246, 197] width 68 height 14
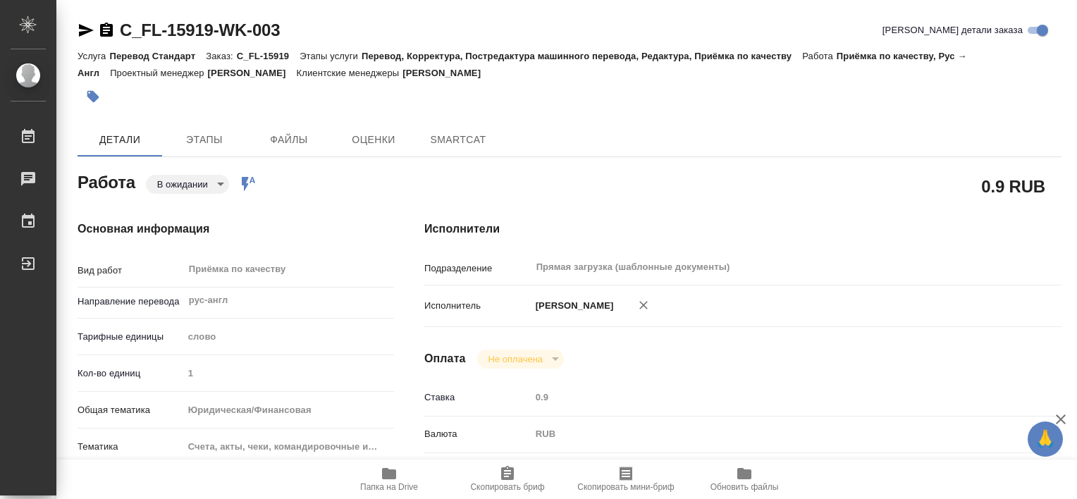
type textarea "x"
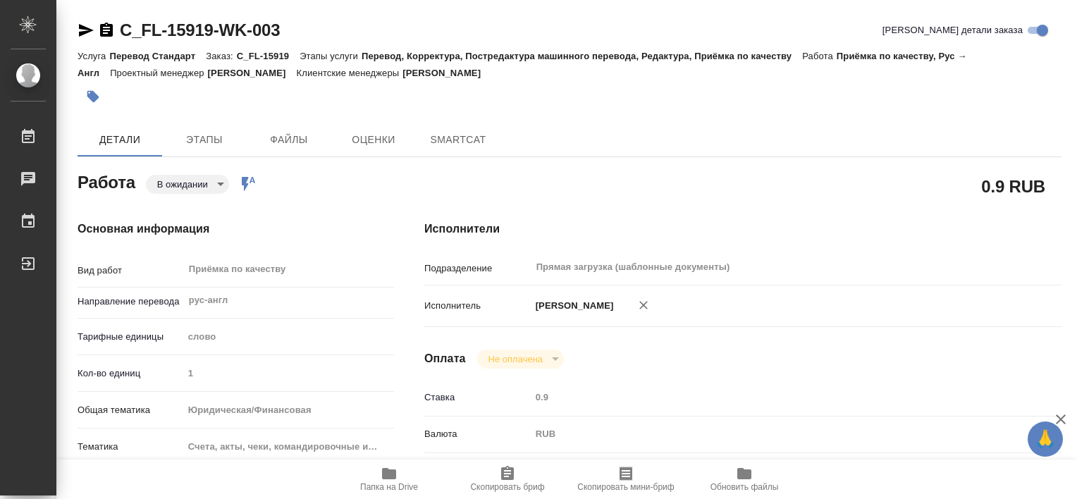
type textarea "x"
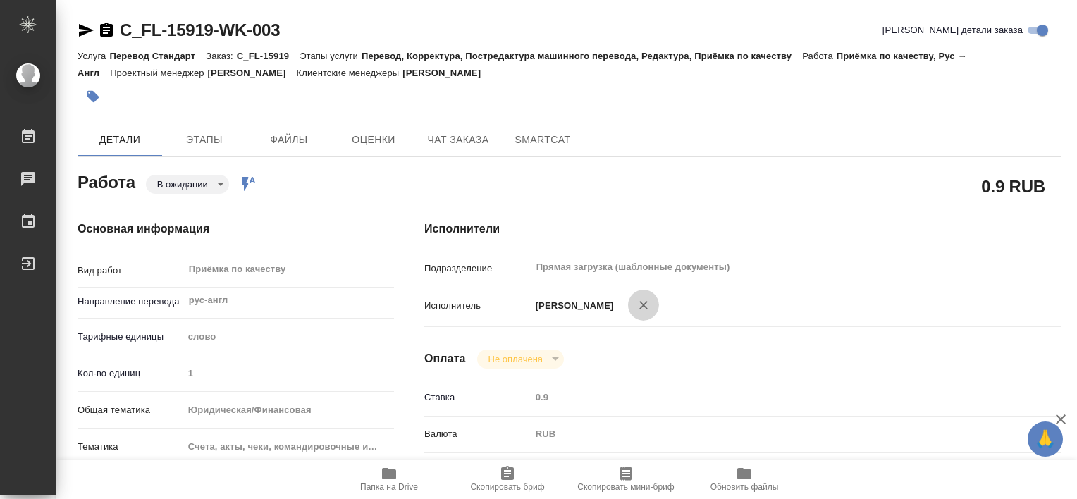
click at [659, 296] on button "button" at bounding box center [643, 305] width 31 height 31
type textarea "x"
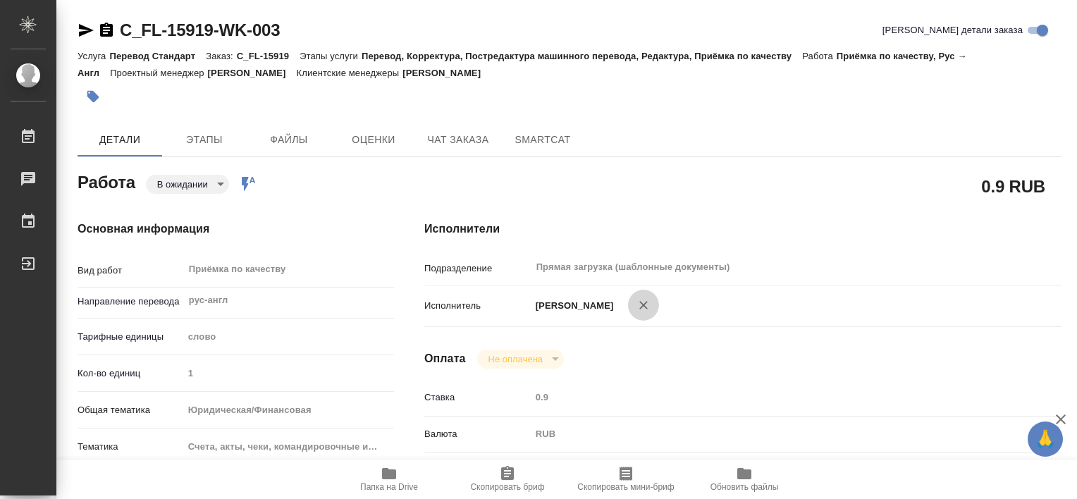
type textarea "x"
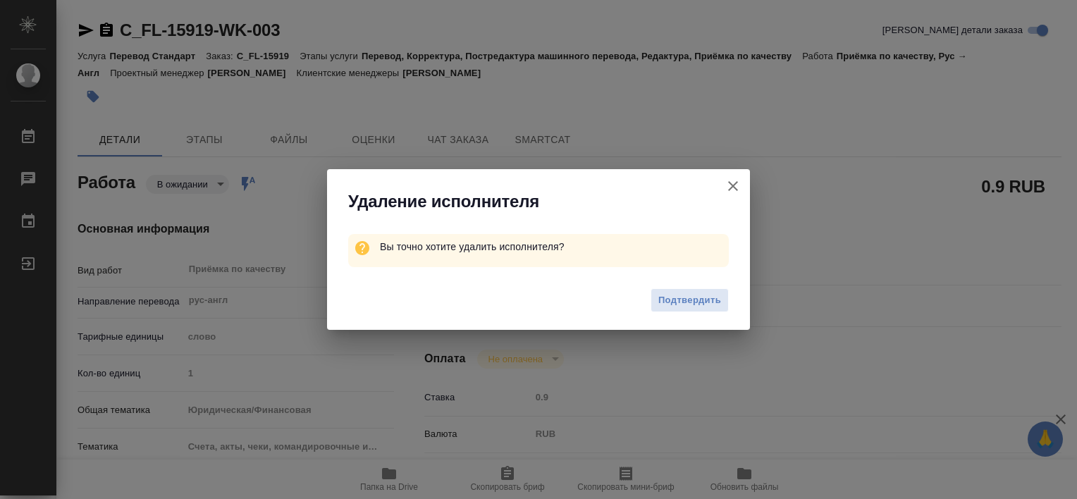
type textarea "x"
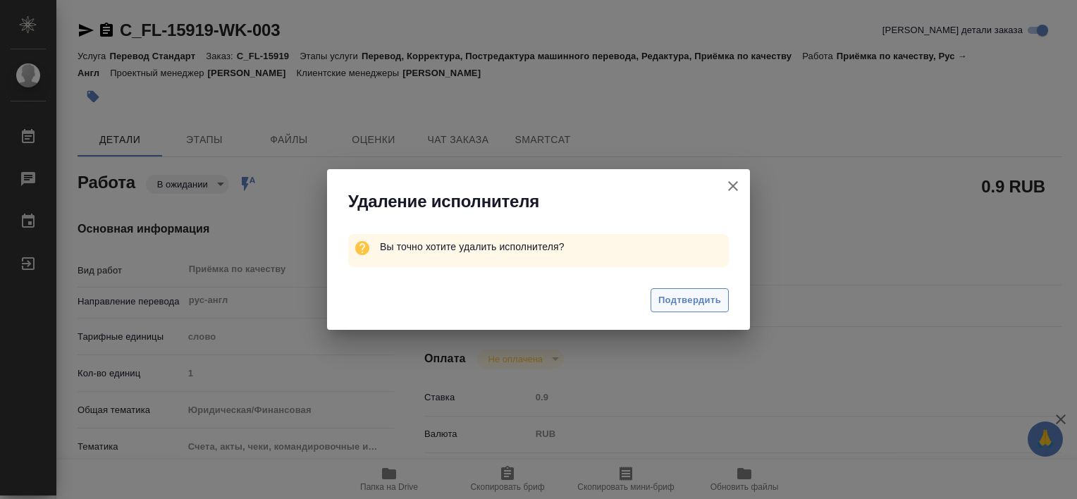
type textarea "x"
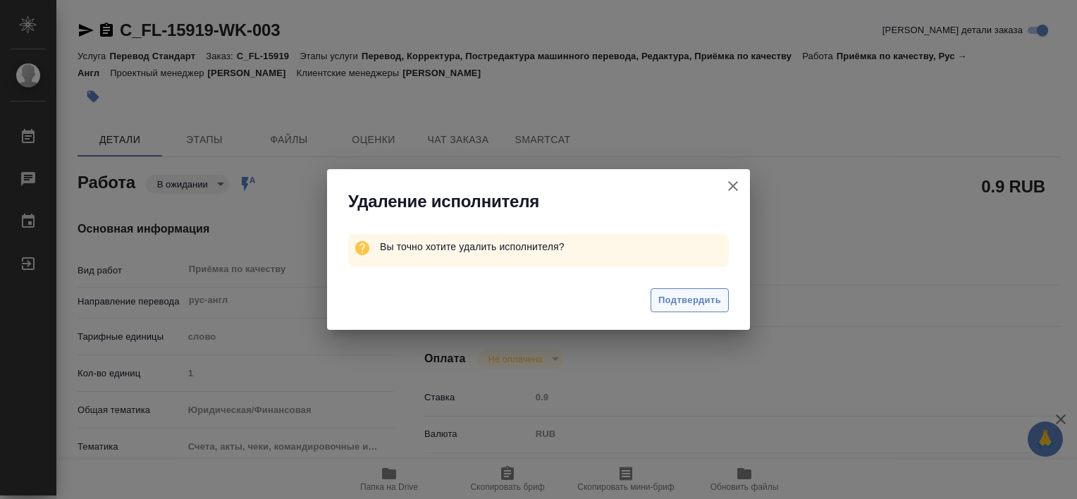
click at [672, 302] on span "Подтвердить" at bounding box center [689, 300] width 63 height 16
type textarea "x"
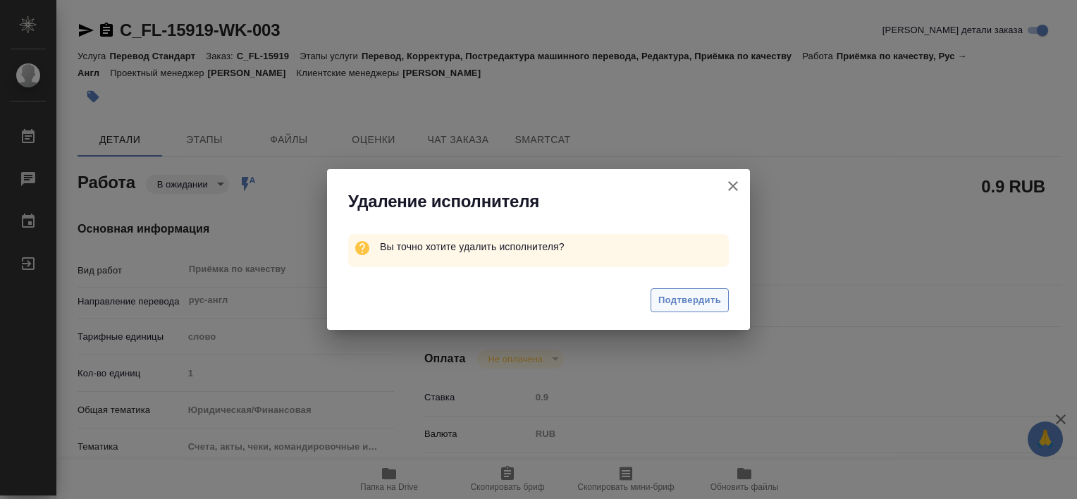
type textarea "x"
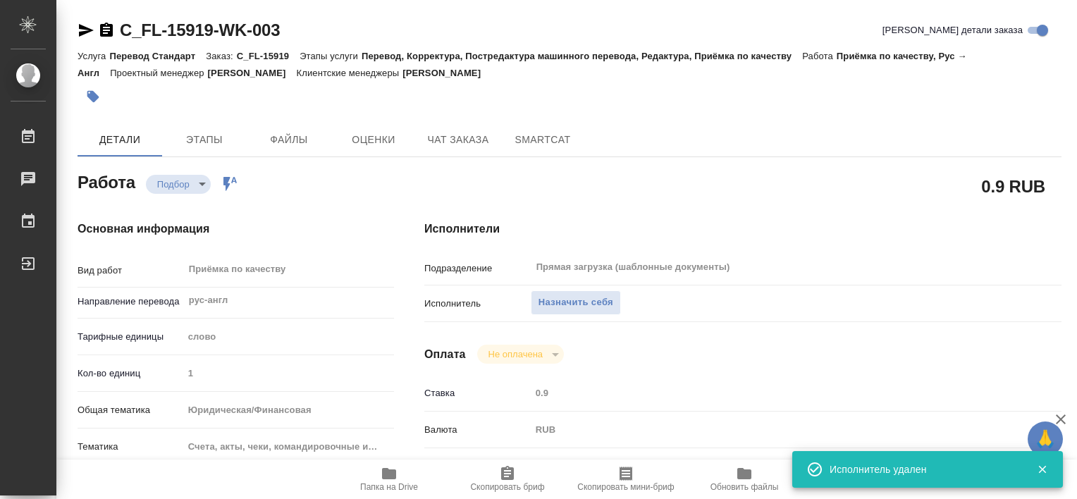
type textarea "x"
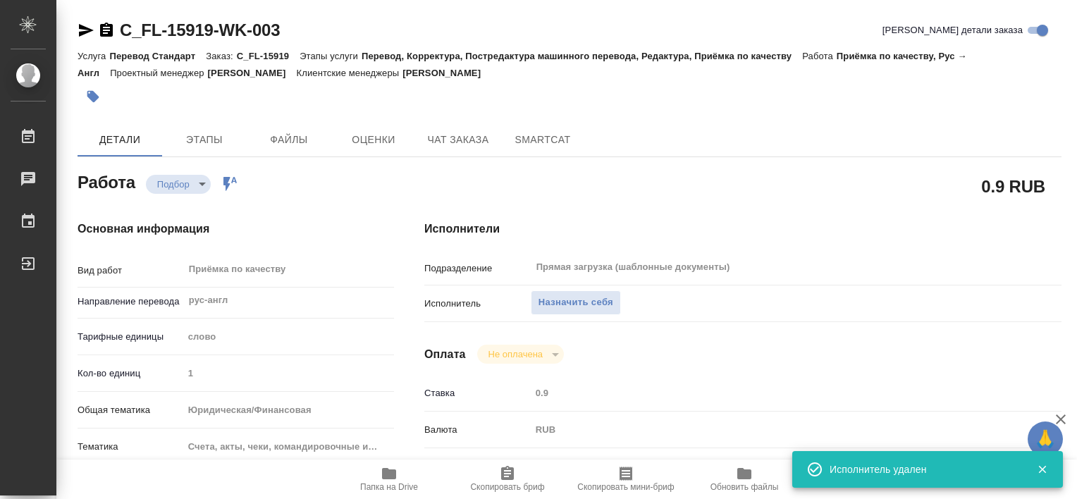
type textarea "x"
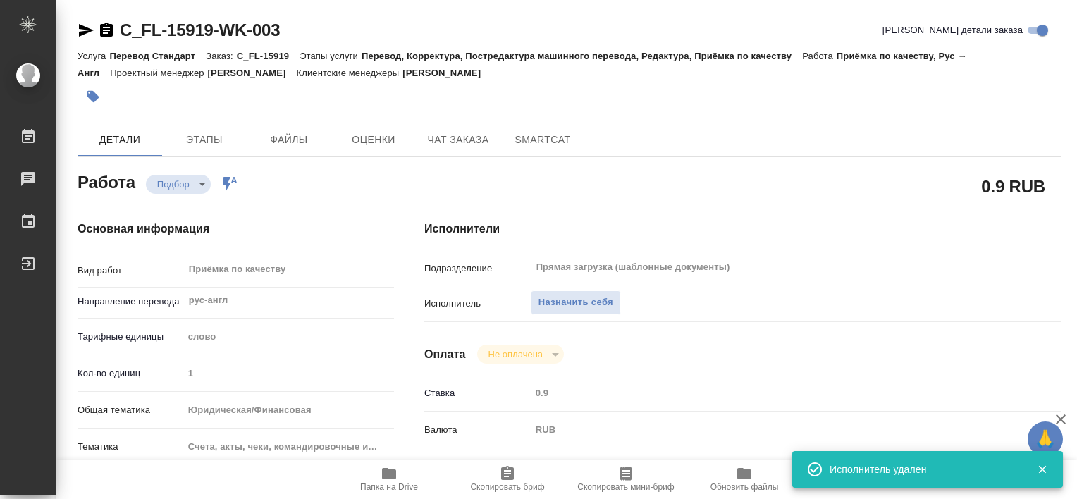
type textarea "x"
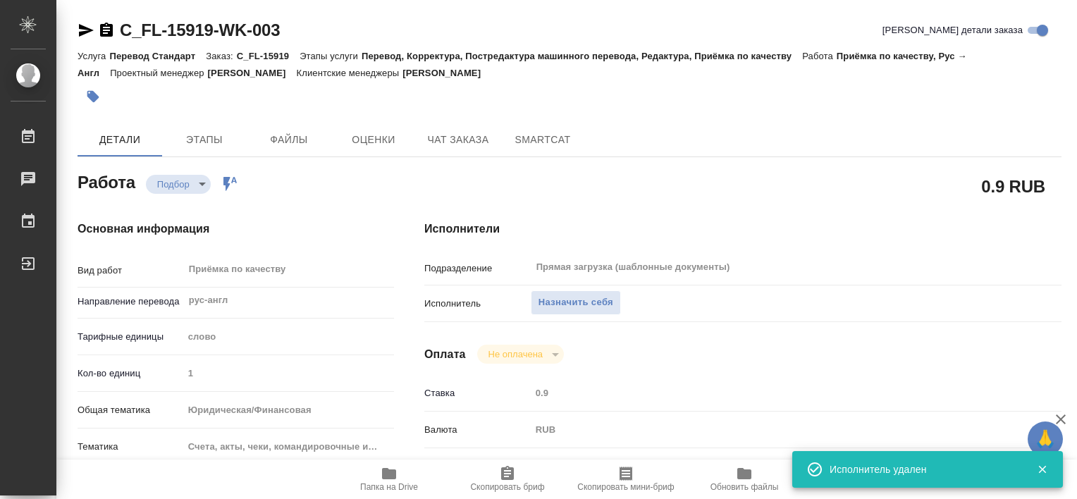
type textarea "x"
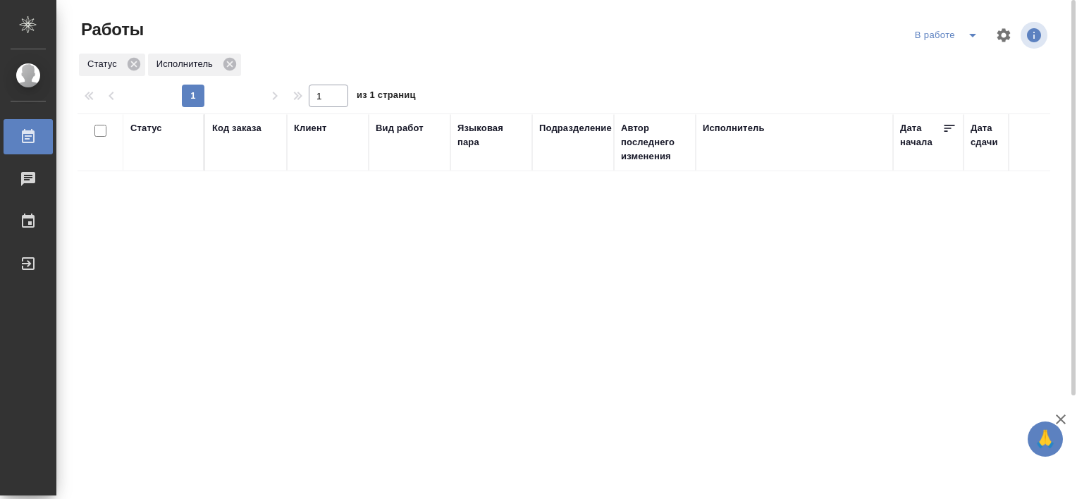
click at [967, 36] on icon "split button" at bounding box center [972, 35] width 17 height 17
click at [930, 70] on li "Стандартные настройки" at bounding box center [948, 63] width 135 height 23
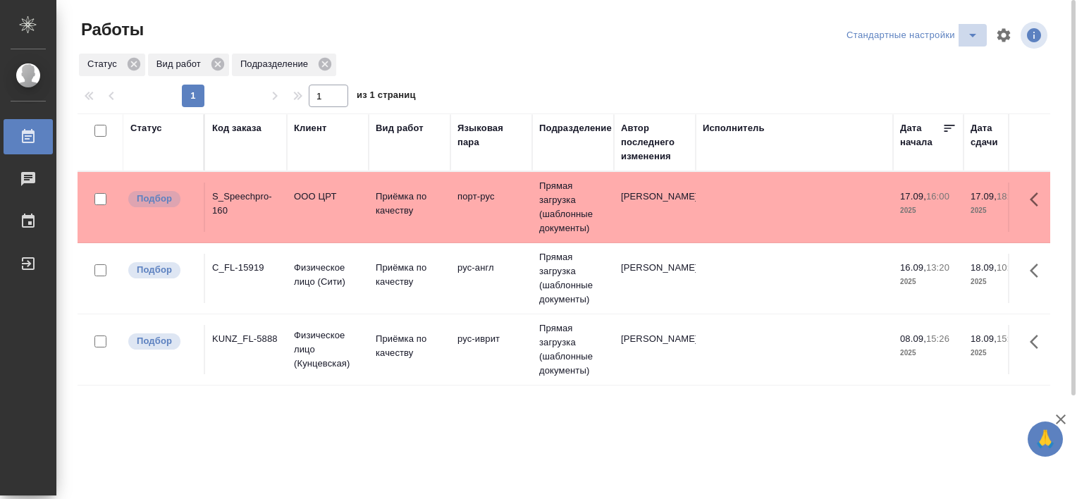
drag, startPoint x: 986, startPoint y: 41, endPoint x: 971, endPoint y: 30, distance: 18.2
click at [980, 36] on button "split button" at bounding box center [973, 35] width 28 height 23
click at [932, 69] on li "В работе" at bounding box center [915, 63] width 144 height 23
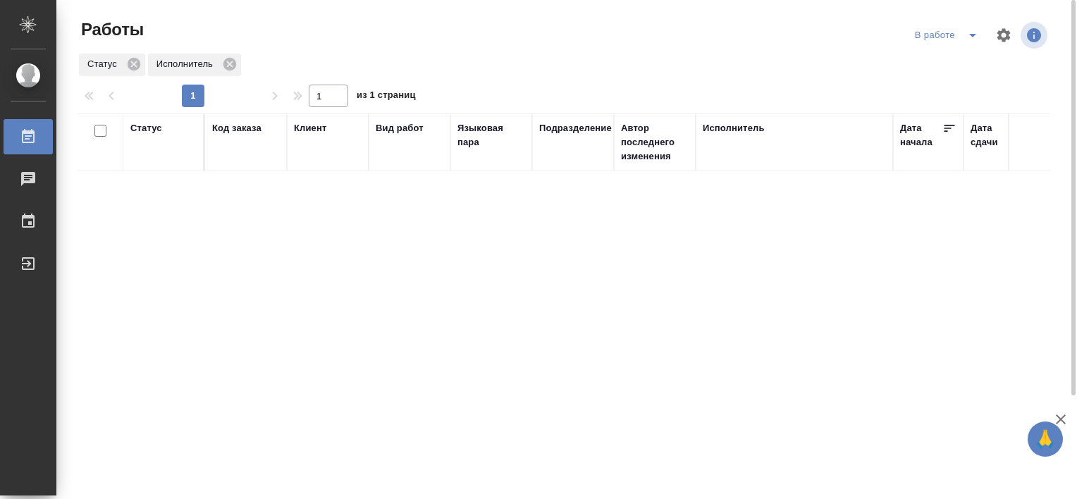
click at [967, 37] on icon "split button" at bounding box center [972, 35] width 17 height 17
click at [947, 61] on li "Стандартные настройки" at bounding box center [948, 63] width 135 height 23
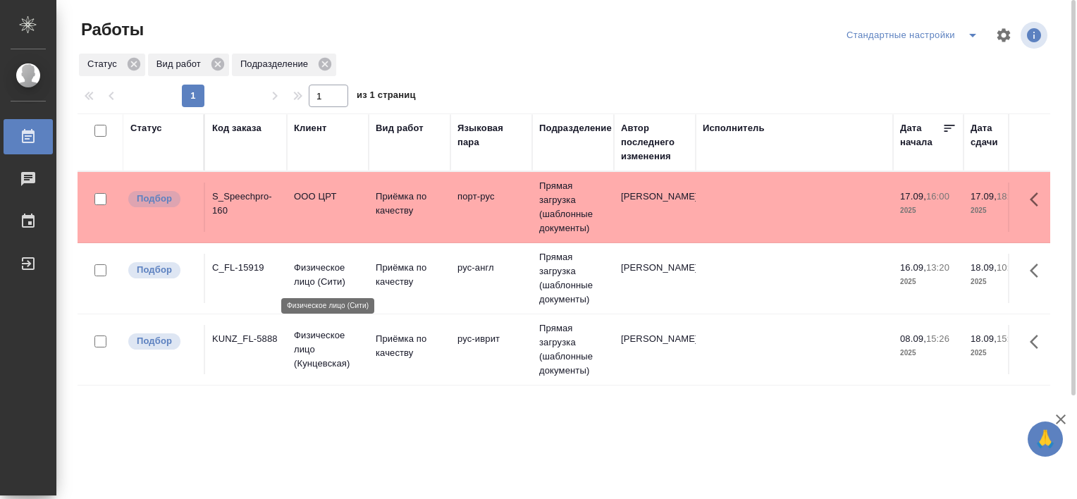
click at [333, 266] on p "Физическое лицо (Сити)" at bounding box center [328, 275] width 68 height 28
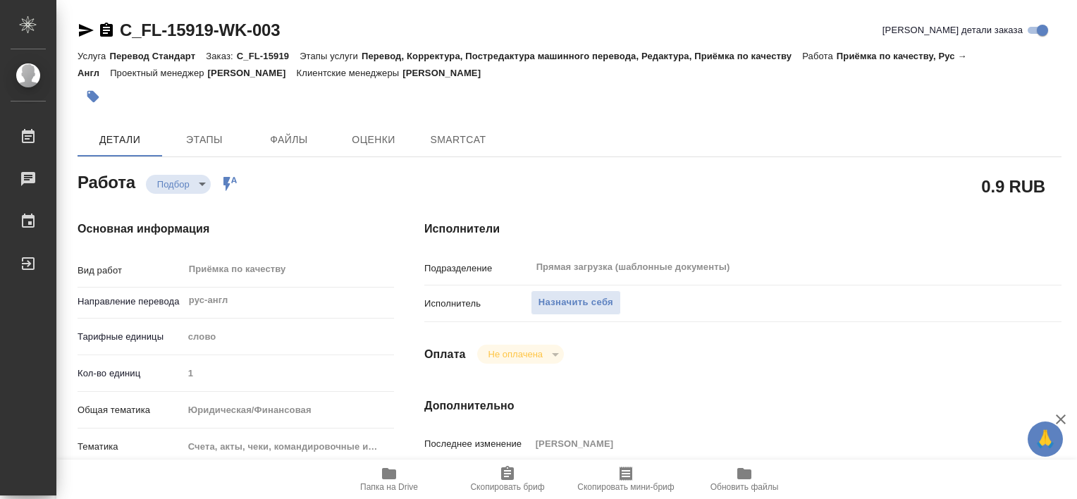
type textarea "x"
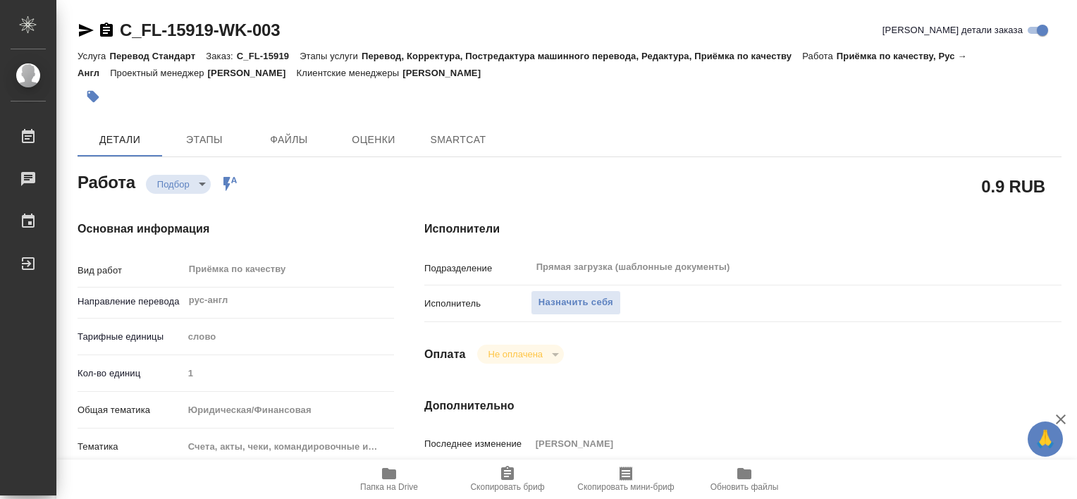
type textarea "x"
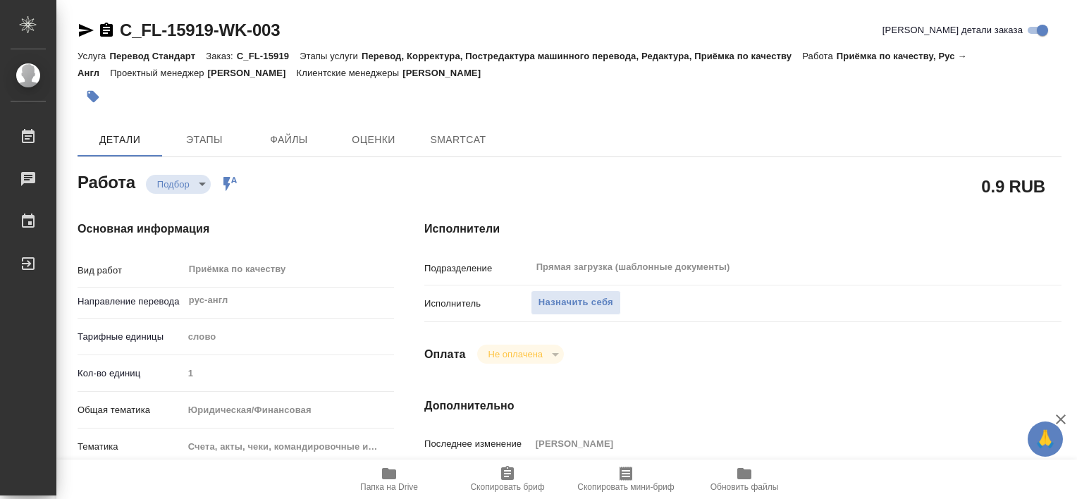
type textarea "x"
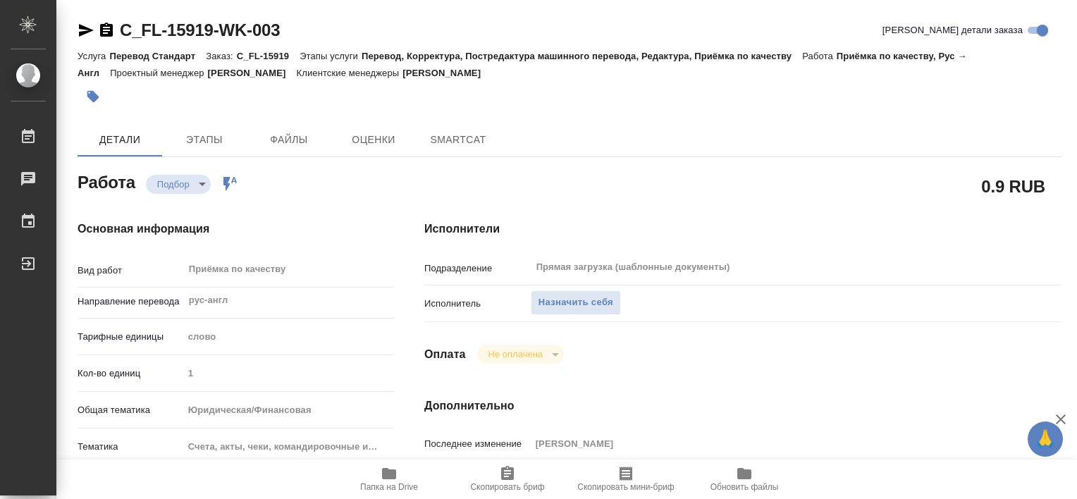
type textarea "x"
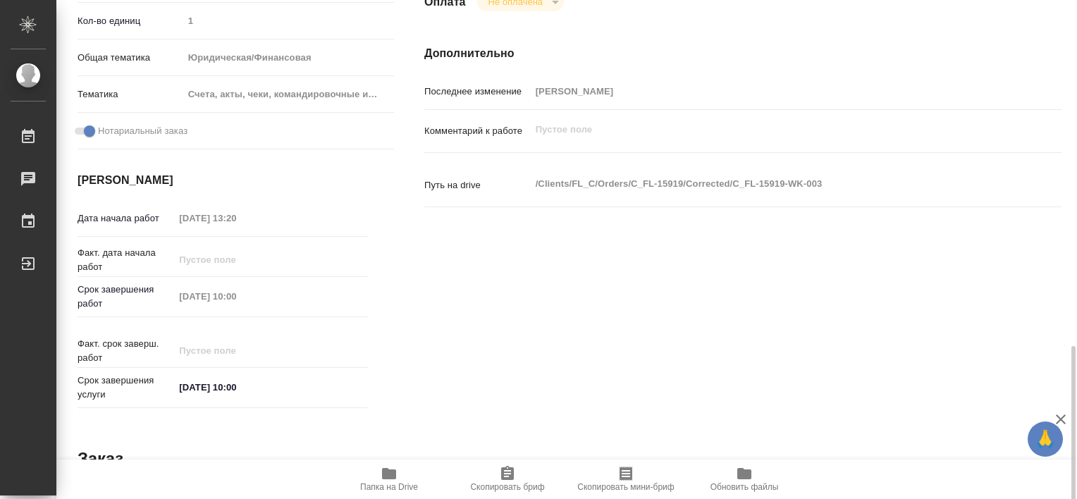
scroll to position [703, 0]
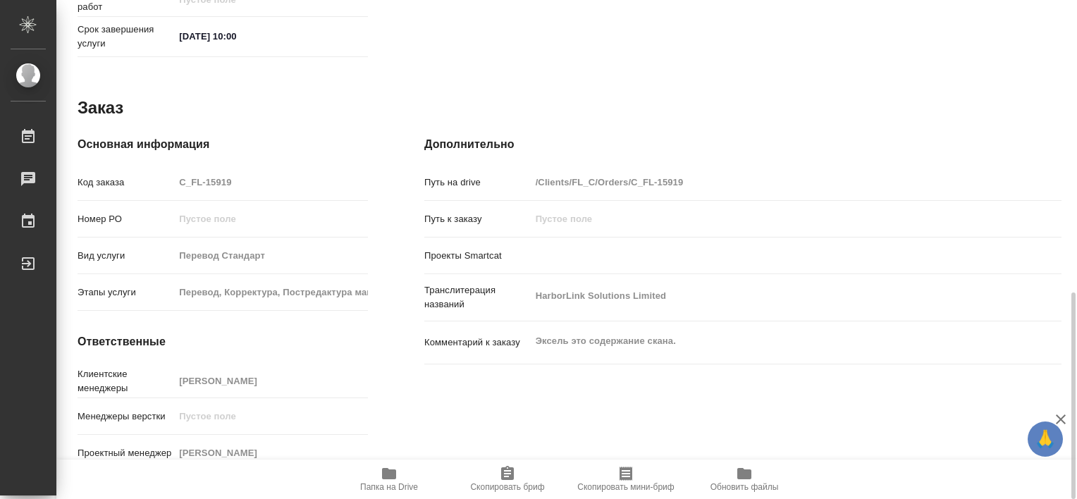
type textarea "x"
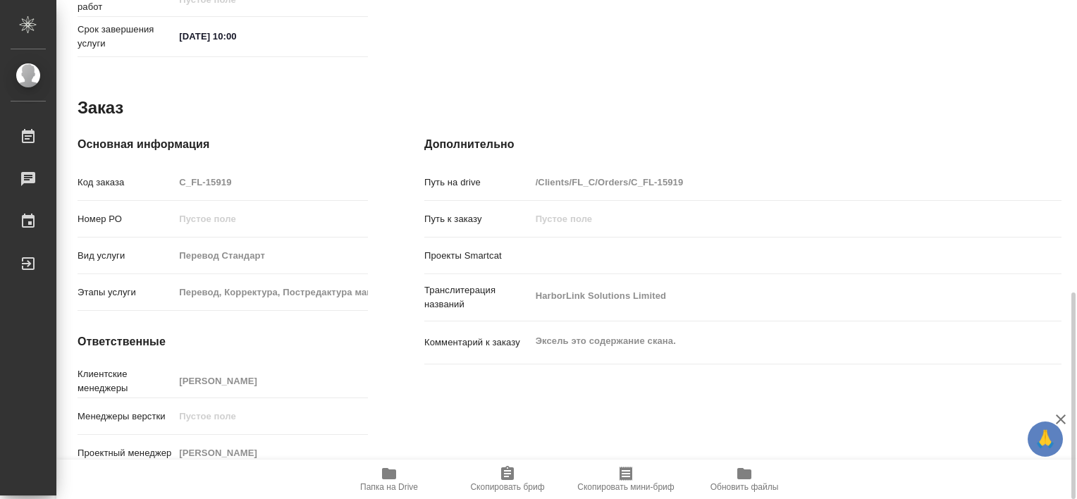
type textarea "x"
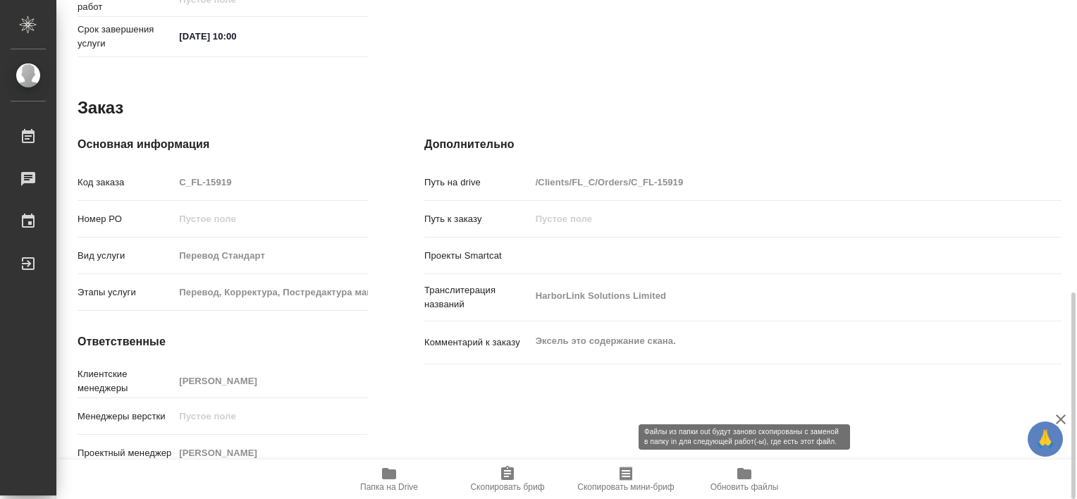
scroll to position [633, 0]
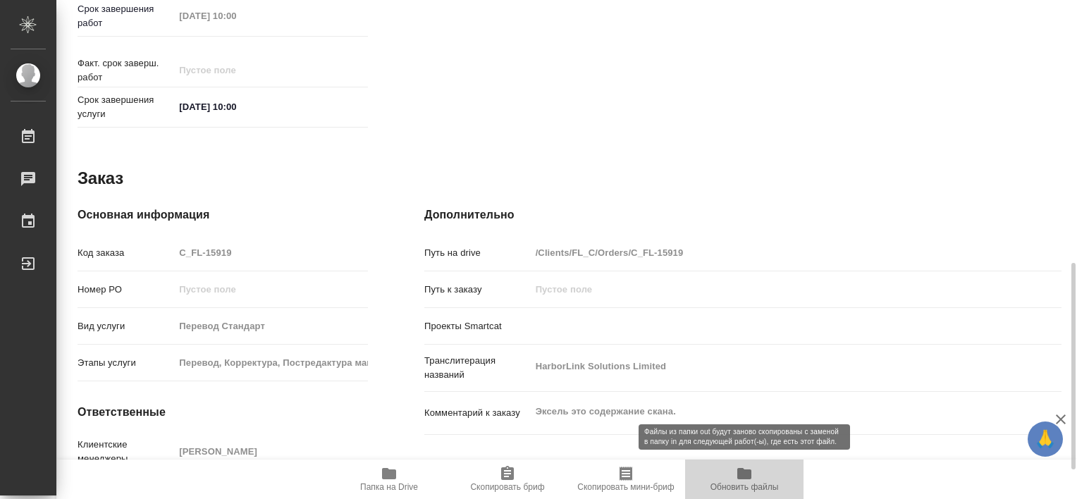
click at [735, 482] on span "Обновить файлы" at bounding box center [744, 487] width 68 height 10
type textarea "x"
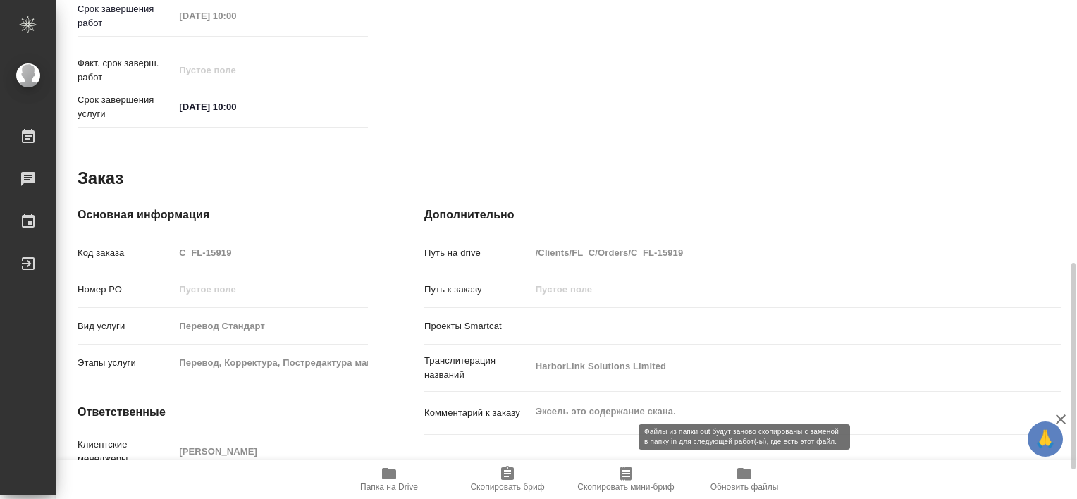
type textarea "x"
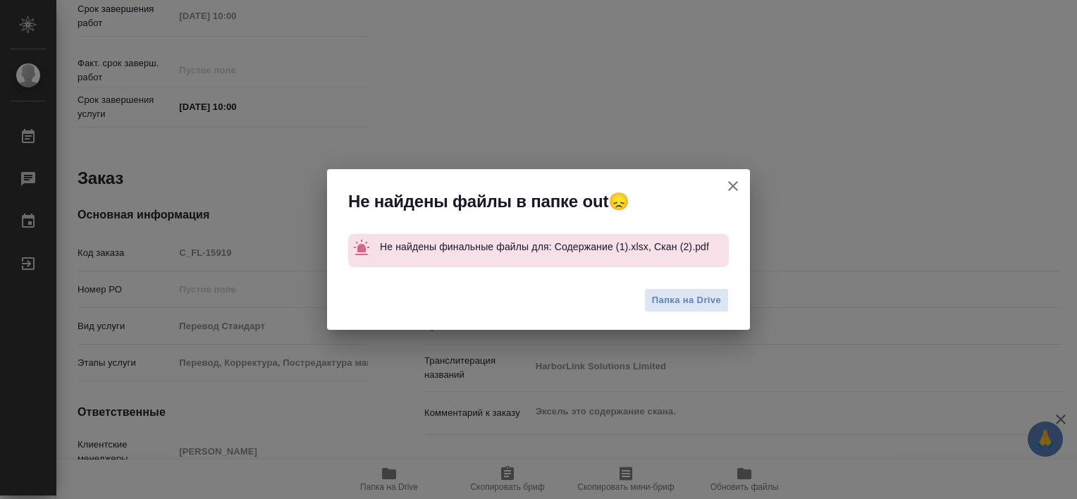
click at [729, 190] on icon "button" at bounding box center [733, 186] width 17 height 17
type textarea "x"
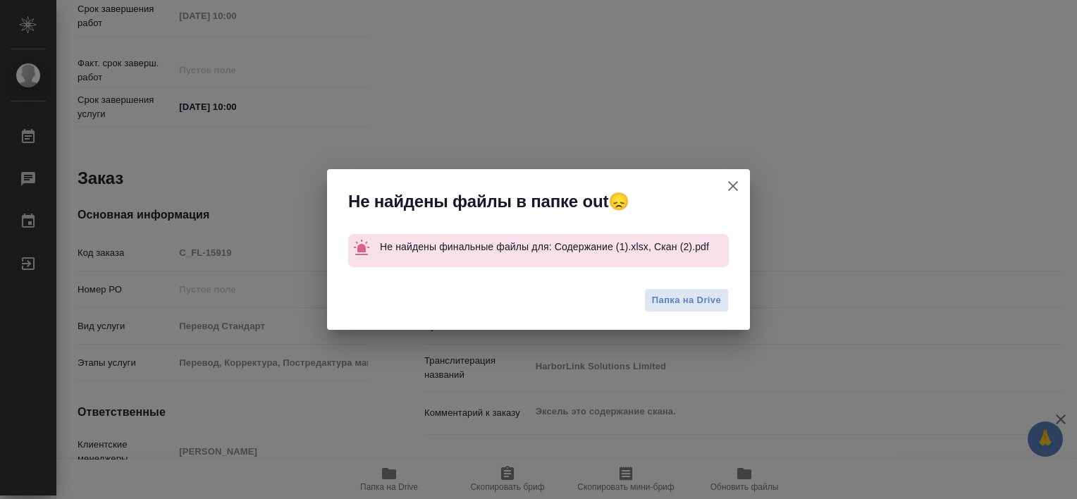
type textarea "x"
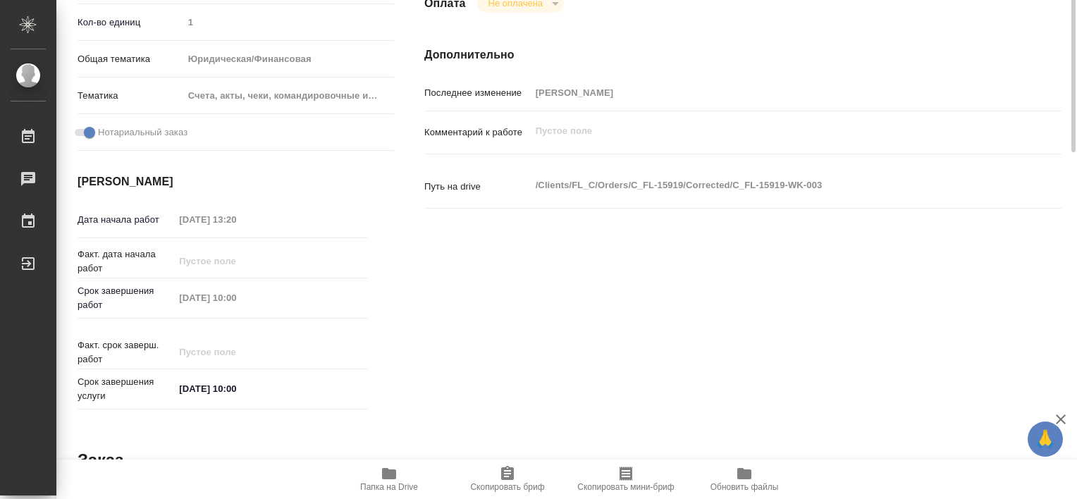
scroll to position [0, 0]
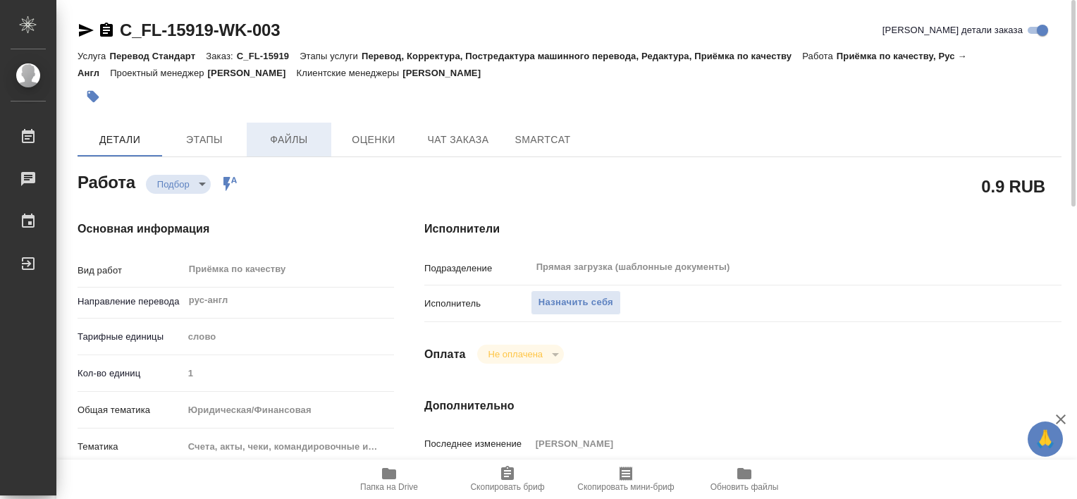
click at [313, 131] on span "Файлы" at bounding box center [289, 140] width 68 height 18
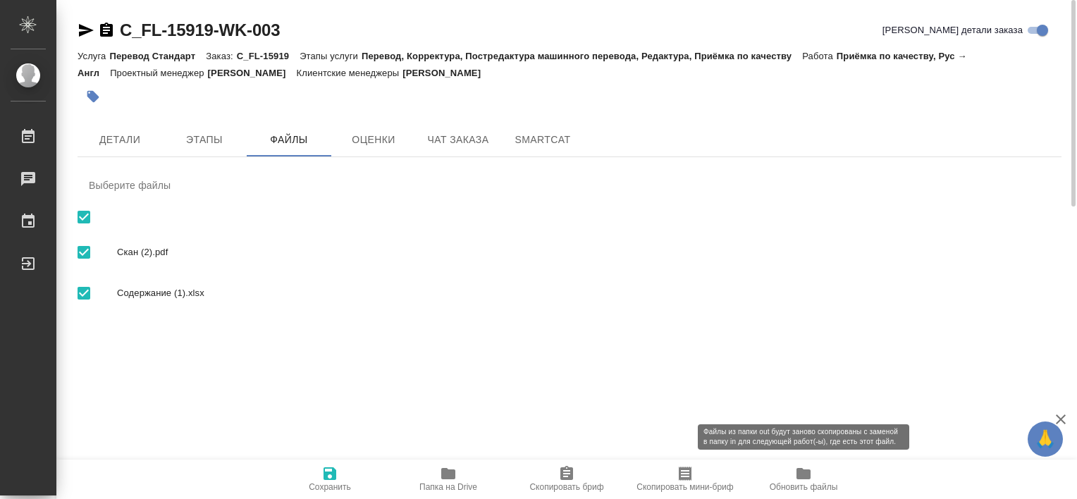
click at [806, 463] on button "Обновить файлы" at bounding box center [803, 479] width 118 height 39
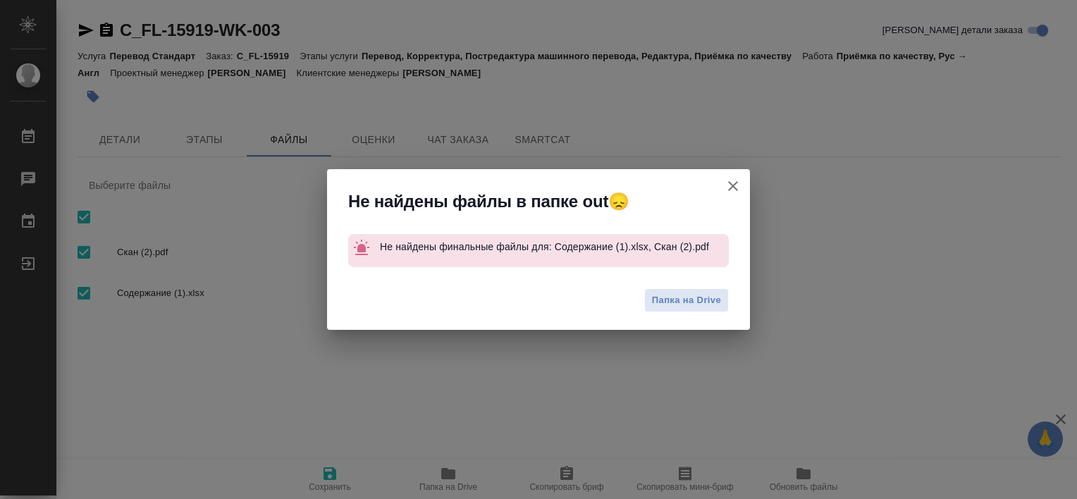
click at [739, 183] on icon "button" at bounding box center [733, 186] width 17 height 17
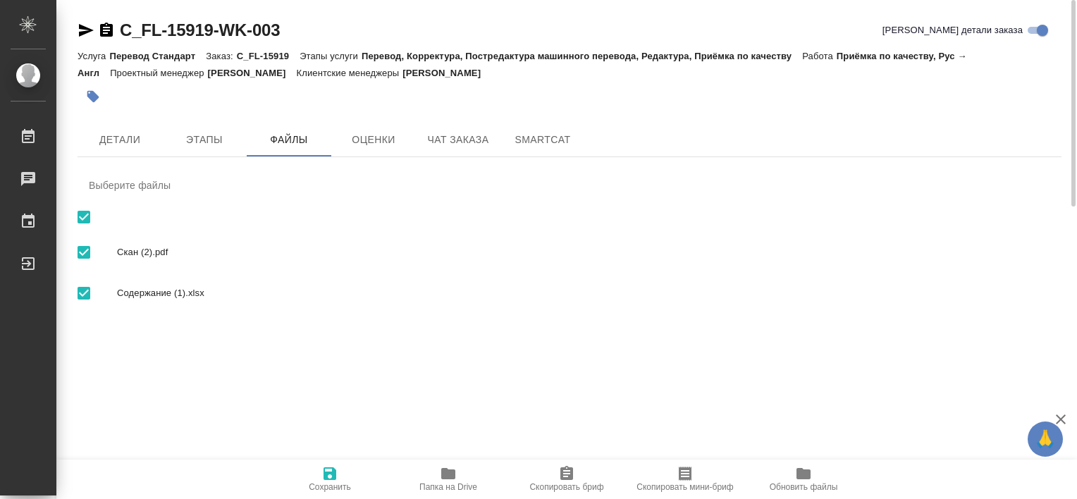
click at [811, 493] on button "Обновить файлы" at bounding box center [803, 479] width 118 height 39
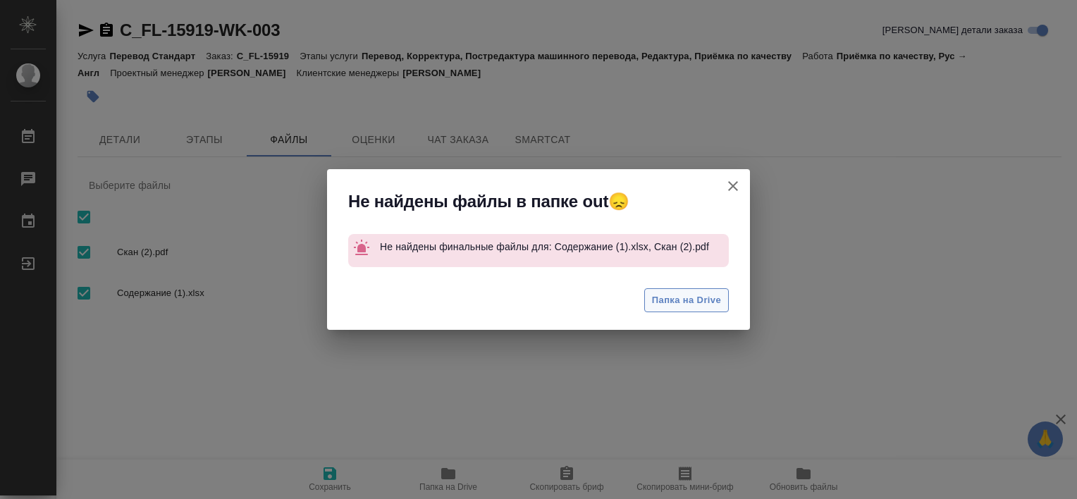
click at [696, 298] on span "Папка на Drive" at bounding box center [686, 300] width 69 height 16
click at [731, 183] on icon "button" at bounding box center [733, 186] width 17 height 17
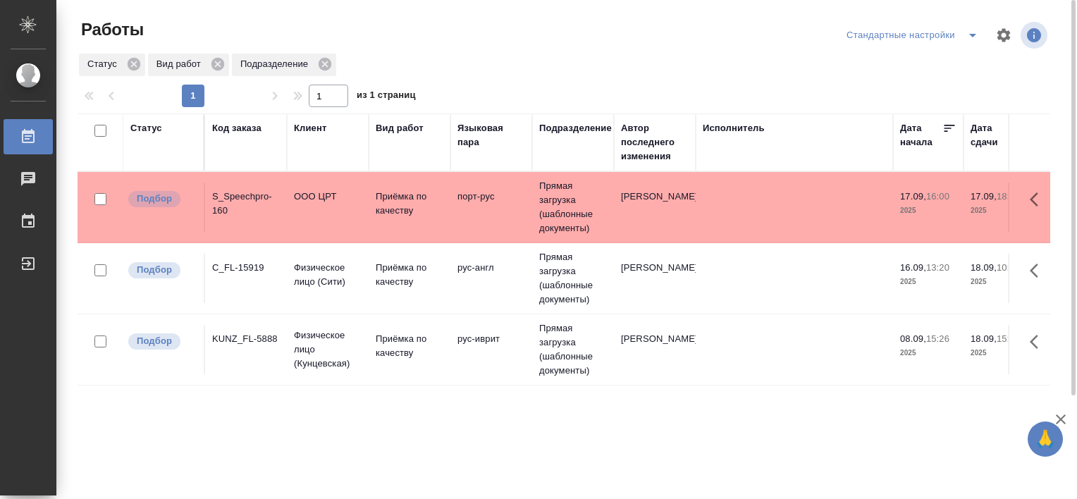
drag, startPoint x: 245, startPoint y: 276, endPoint x: 230, endPoint y: 273, distance: 14.5
click at [230, 273] on div "C_FL-15919" at bounding box center [246, 268] width 68 height 14
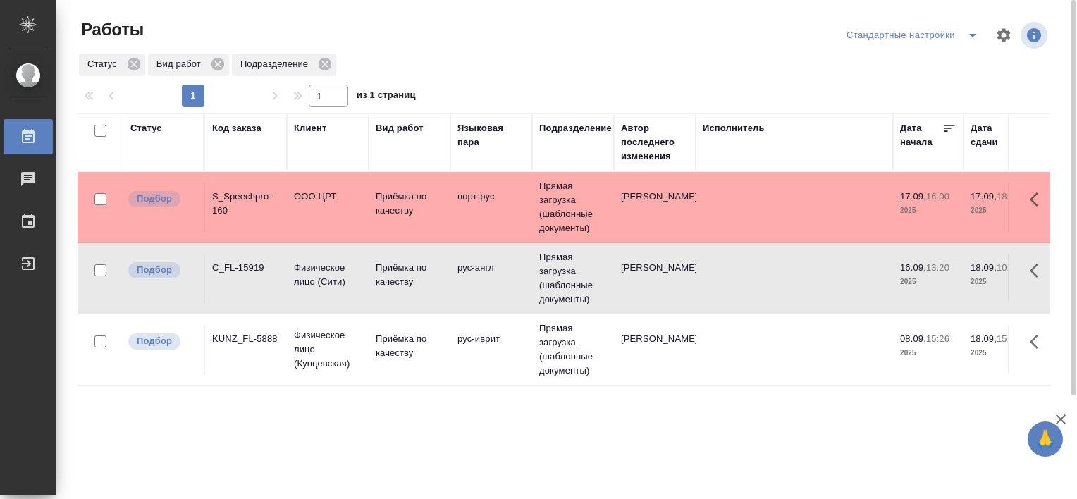
click at [226, 271] on div "C_FL-15919" at bounding box center [246, 268] width 68 height 14
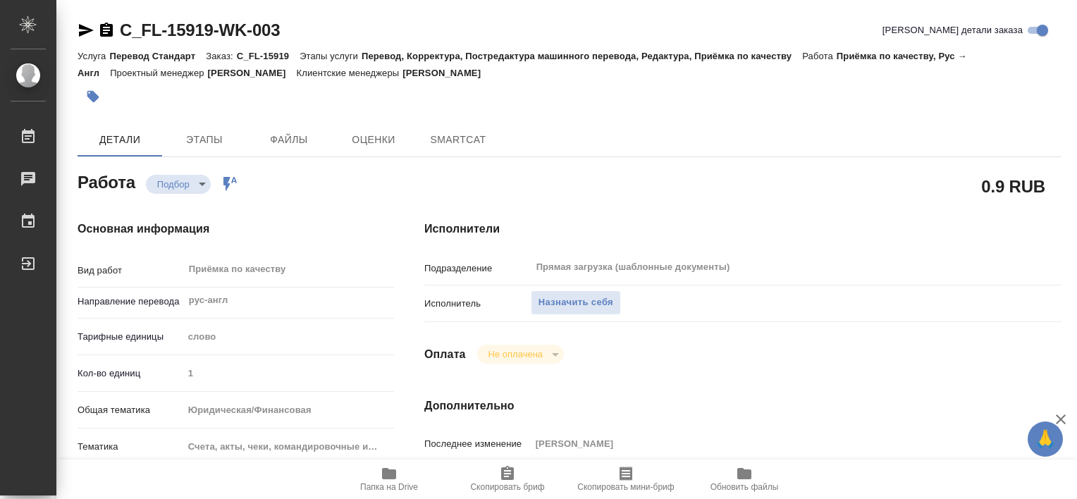
type textarea "x"
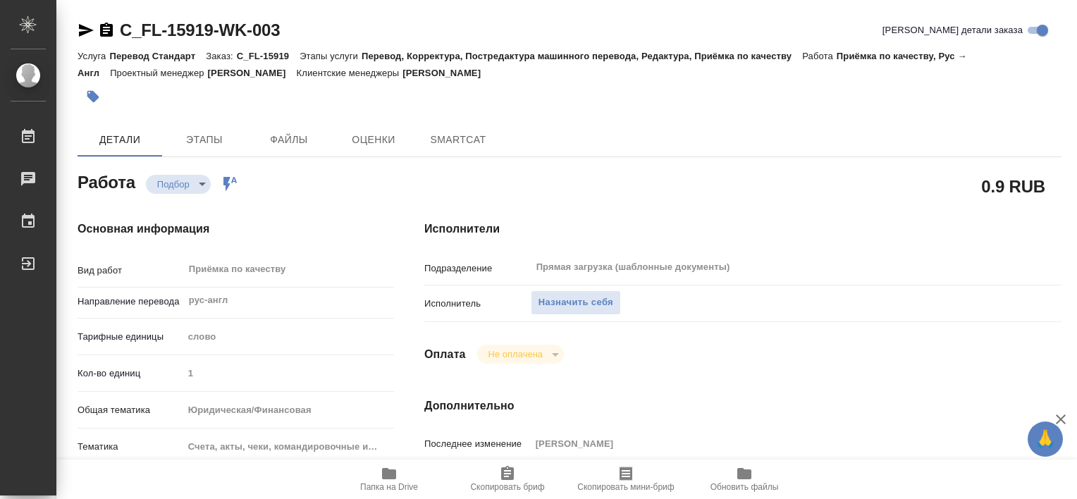
type textarea "x"
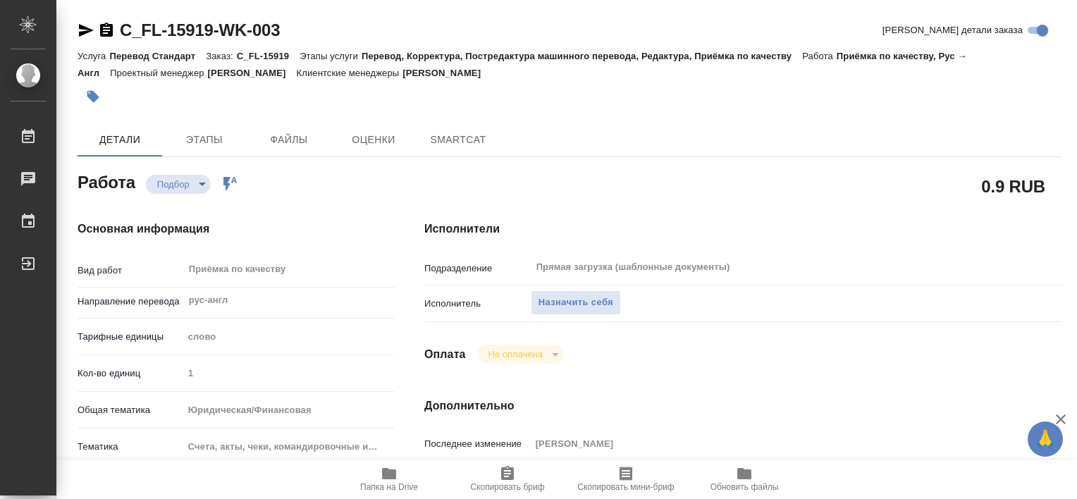
type textarea "x"
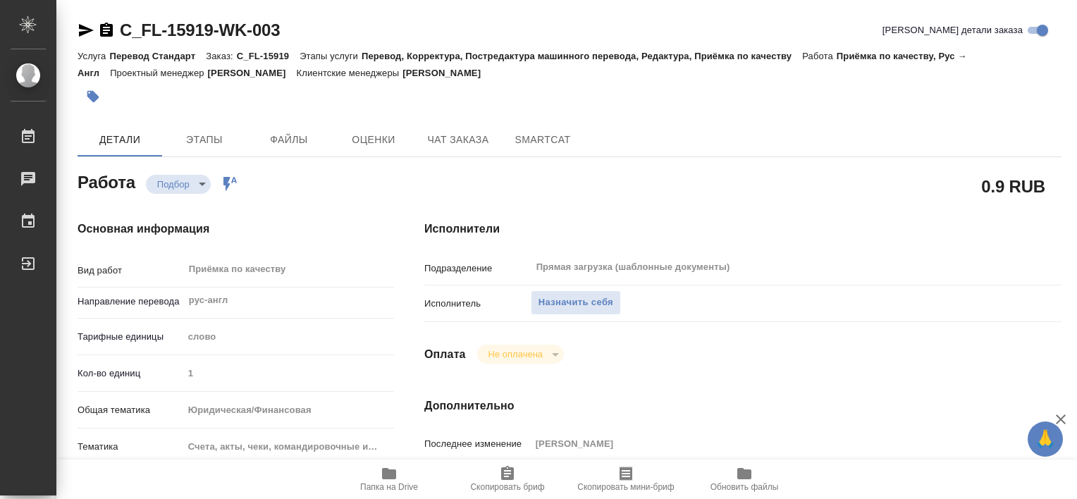
type textarea "x"
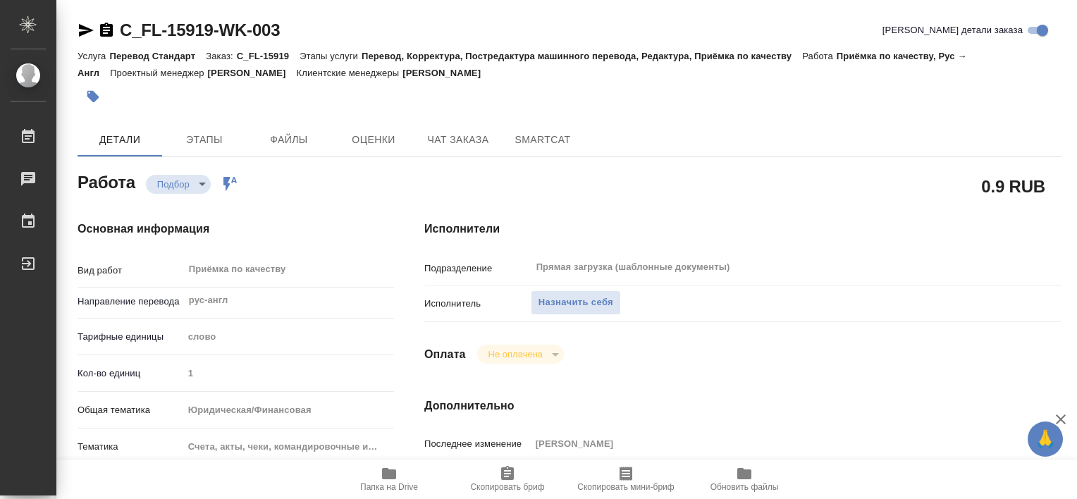
type textarea "x"
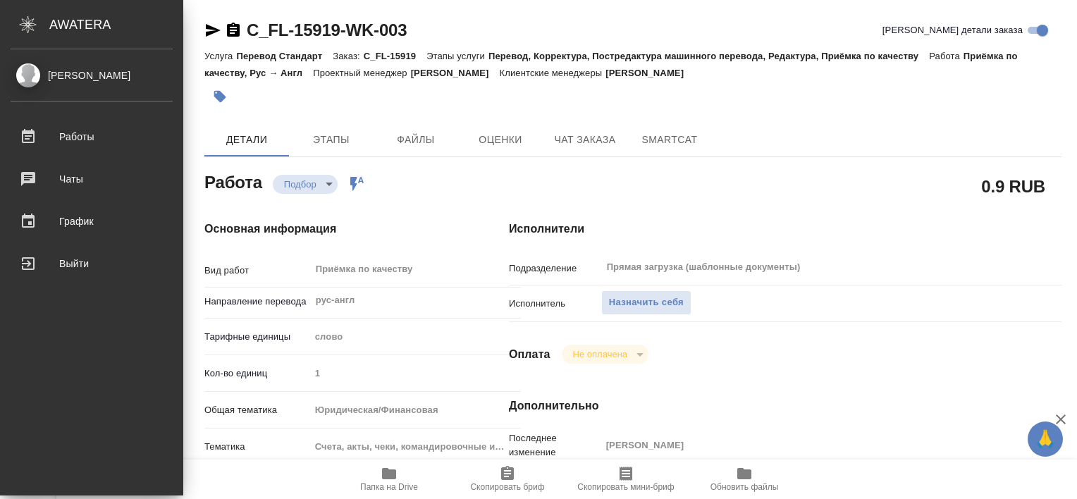
type textarea "x"
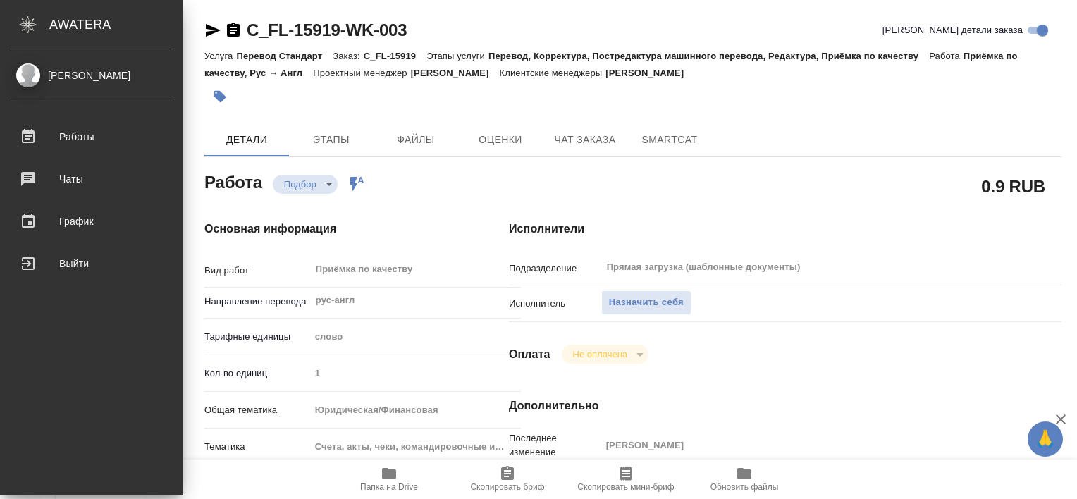
type textarea "x"
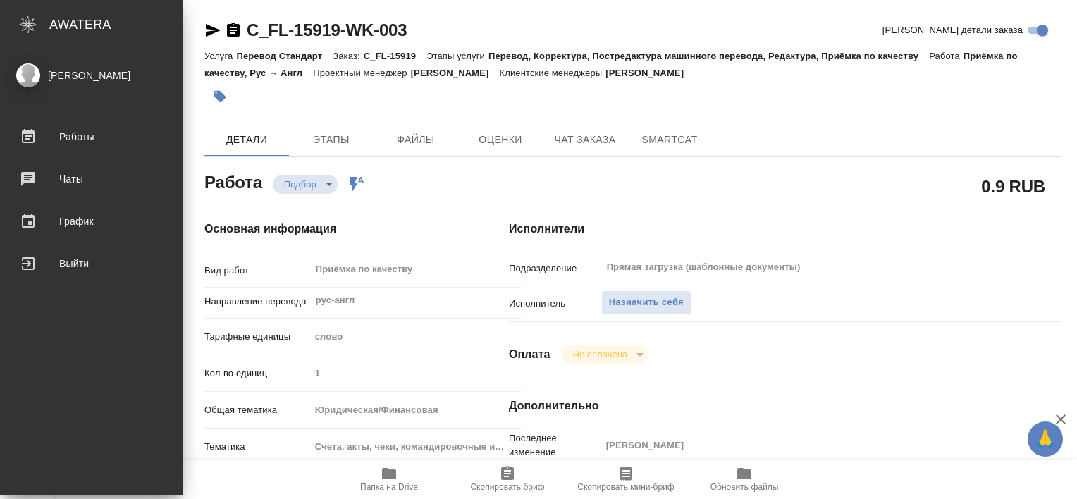
type textarea "x"
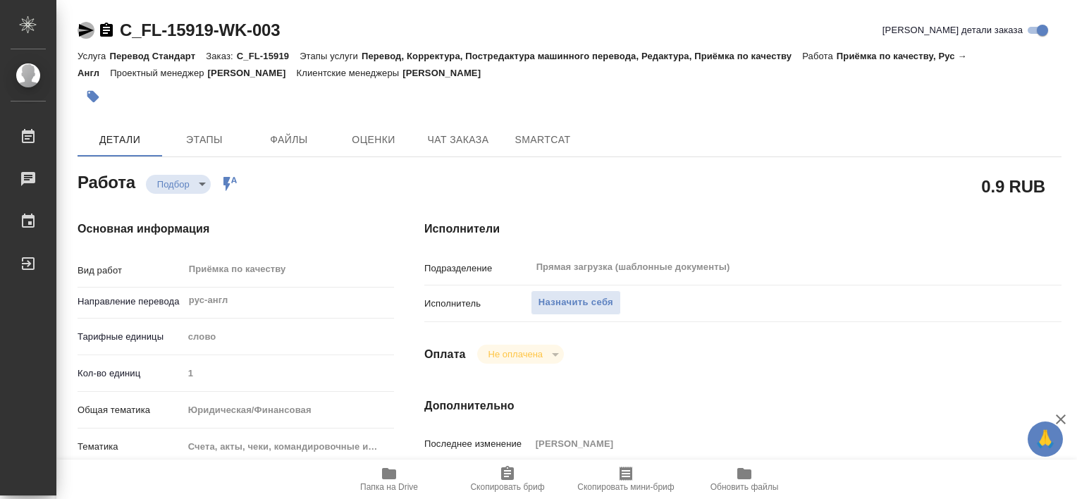
click at [82, 23] on icon "button" at bounding box center [86, 30] width 17 height 17
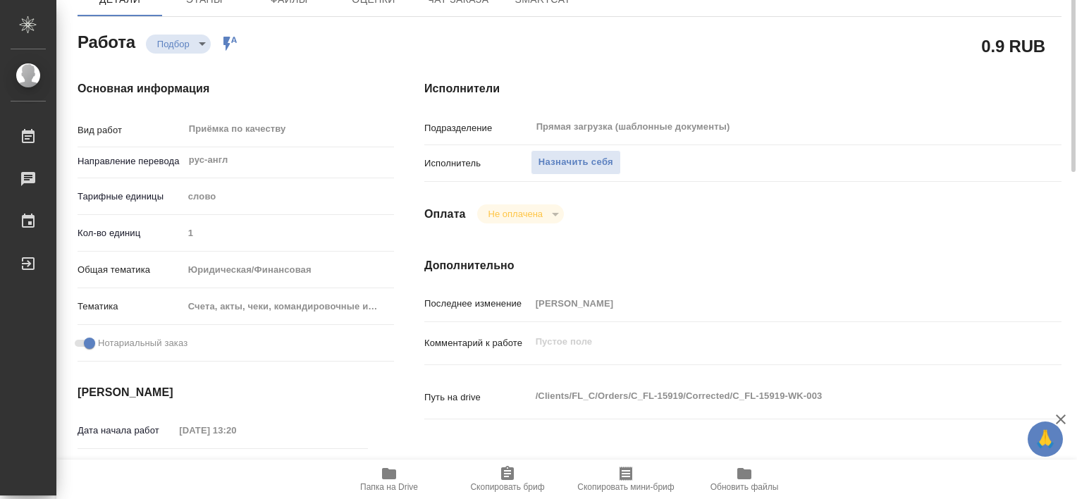
scroll to position [28, 0]
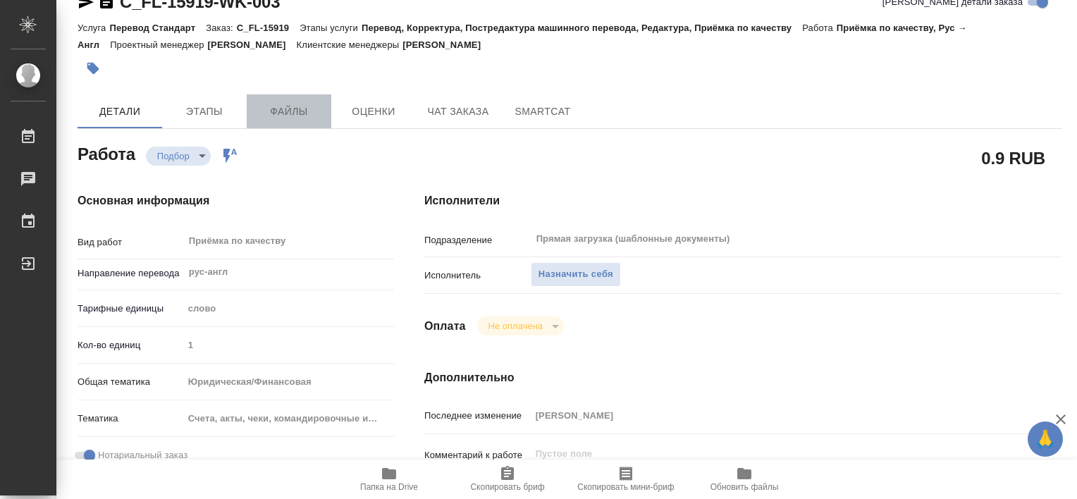
click at [295, 115] on span "Файлы" at bounding box center [289, 112] width 68 height 18
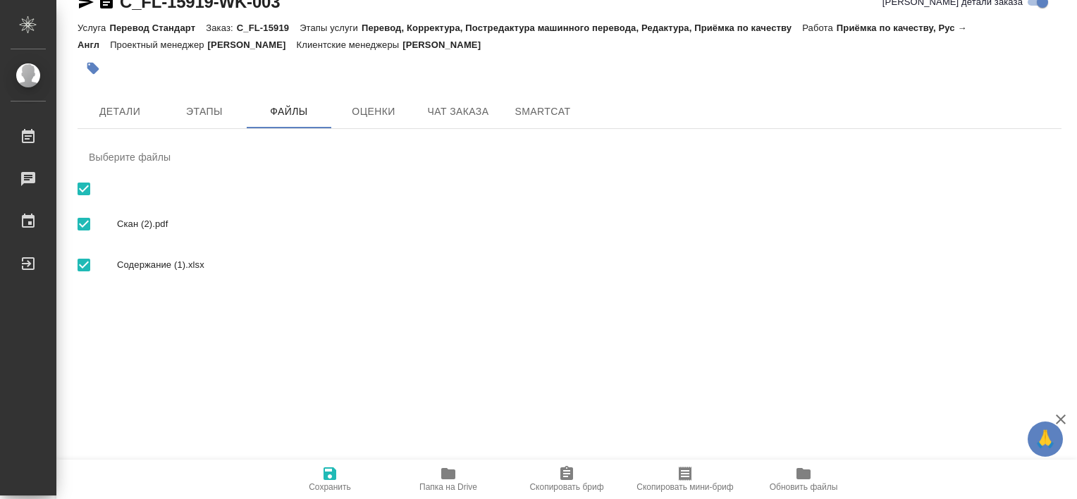
drag, startPoint x: 953, startPoint y: 225, endPoint x: 218, endPoint y: 316, distance: 740.0
click at [218, 316] on div "C_FL-15919-WK-003 Кратко детали заказа Услуга Перевод Стандарт Заказ: C_FL-1591…" at bounding box center [569, 149] width 999 height 355
click at [84, 189] on input "checkbox" at bounding box center [84, 189] width 30 height 30
checkbox input "false"
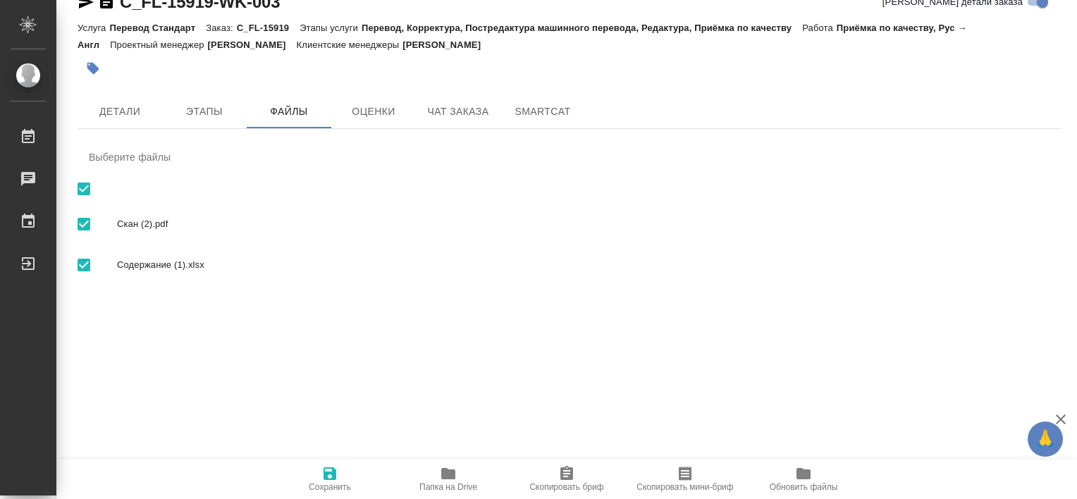
checkbox input "false"
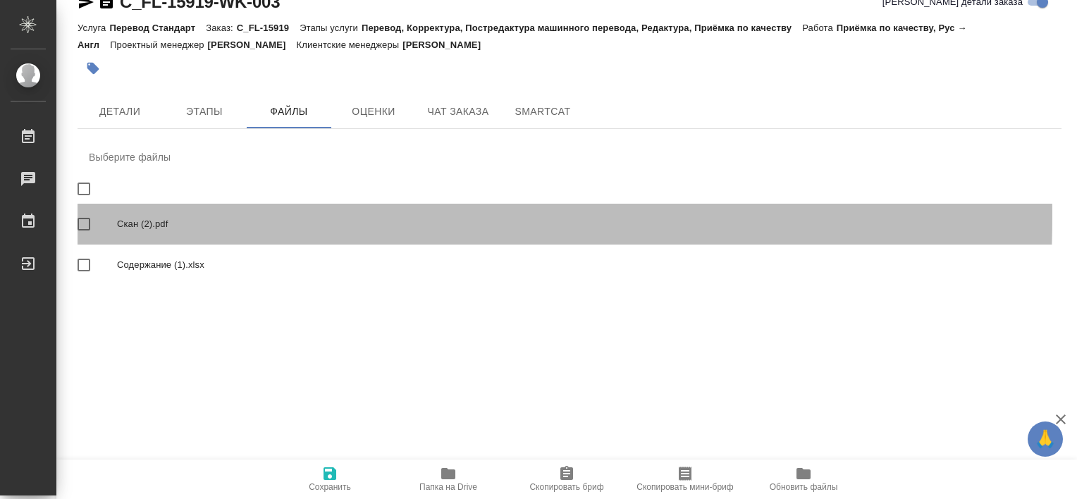
click at [113, 216] on div at bounding box center [97, 224] width 39 height 30
drag, startPoint x: 138, startPoint y: 217, endPoint x: 106, endPoint y: 231, distance: 35.4
click at [106, 231] on div at bounding box center [97, 224] width 39 height 30
checkbox input "true"
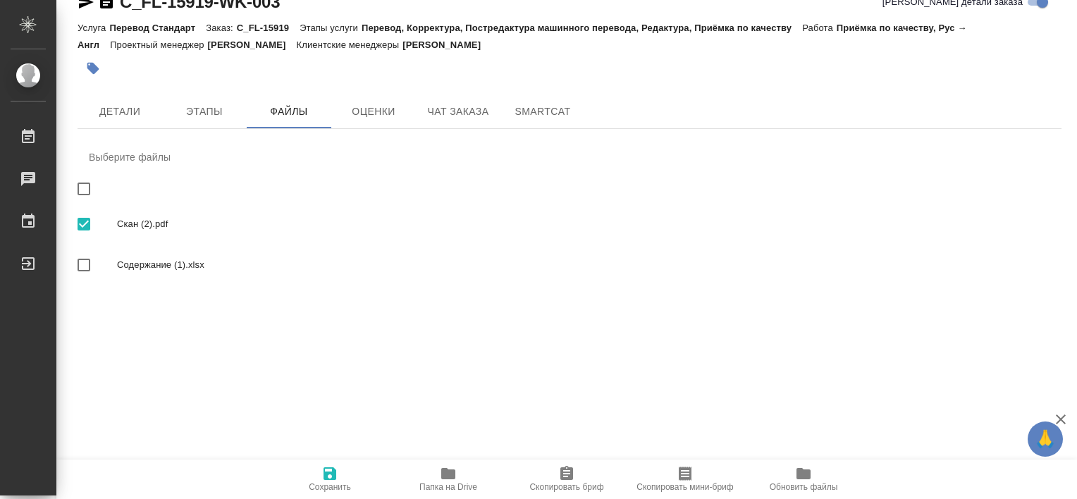
drag, startPoint x: 148, startPoint y: 233, endPoint x: 572, endPoint y: 395, distance: 454.5
click at [572, 395] on div ".cls-1 fill:#fff; AWATERA [PERSON_NAME] Работы 0 Чаты График Выйти C_FL-15919-W…" at bounding box center [538, 249] width 1077 height 499
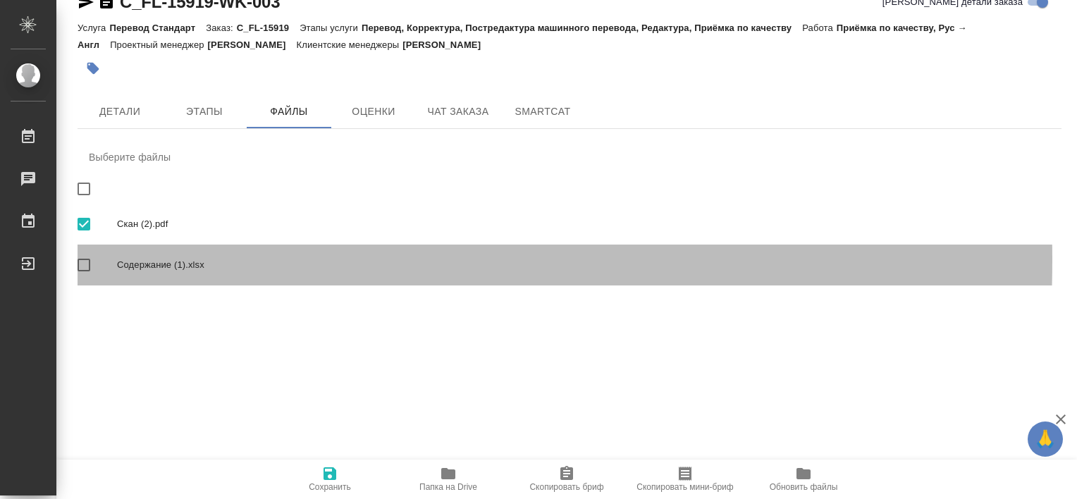
click at [113, 259] on div at bounding box center [97, 265] width 39 height 30
checkbox input "true"
